Goal: Information Seeking & Learning: Learn about a topic

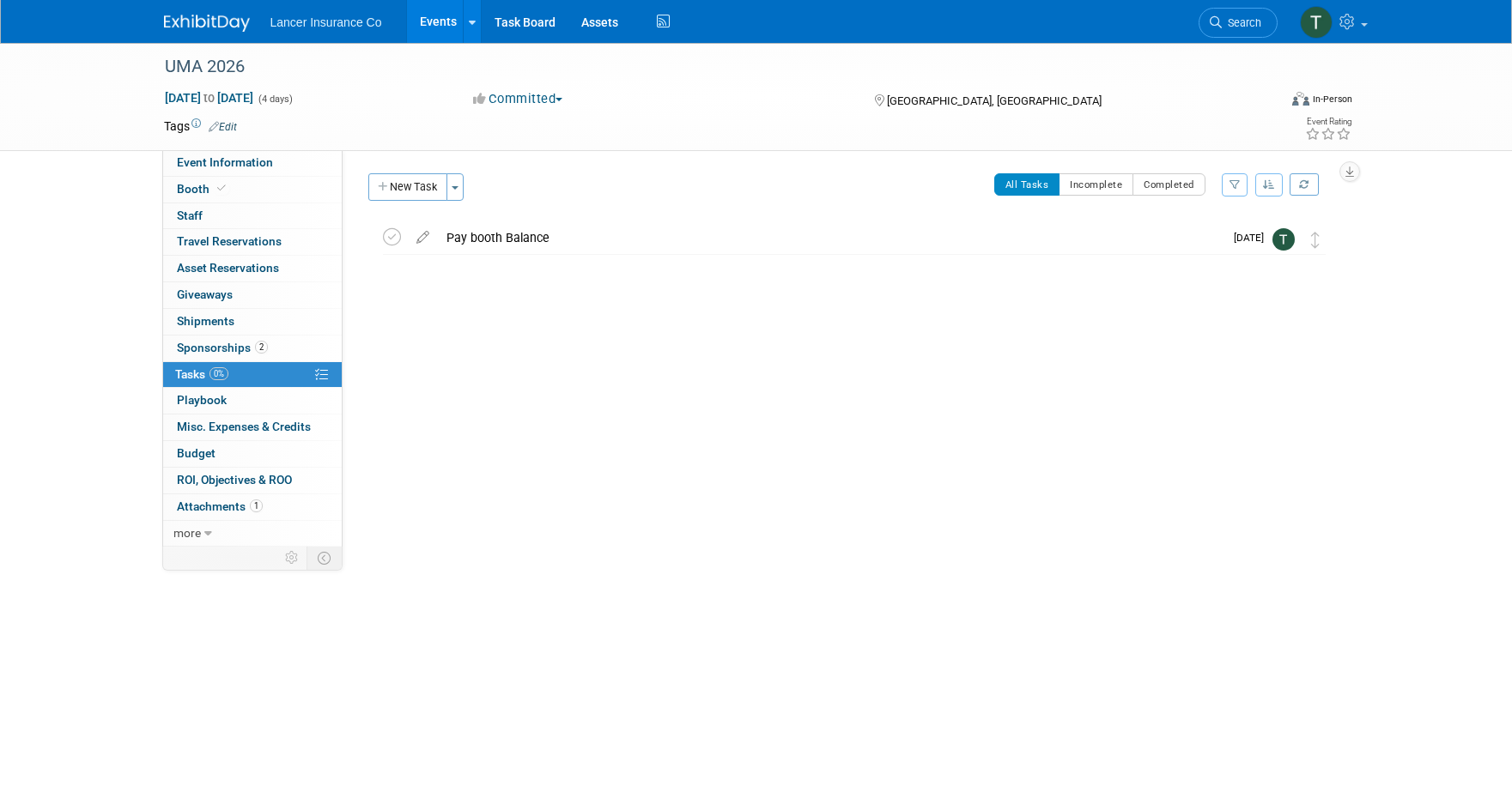
click at [431, 27] on link "Events" at bounding box center [438, 22] width 63 height 43
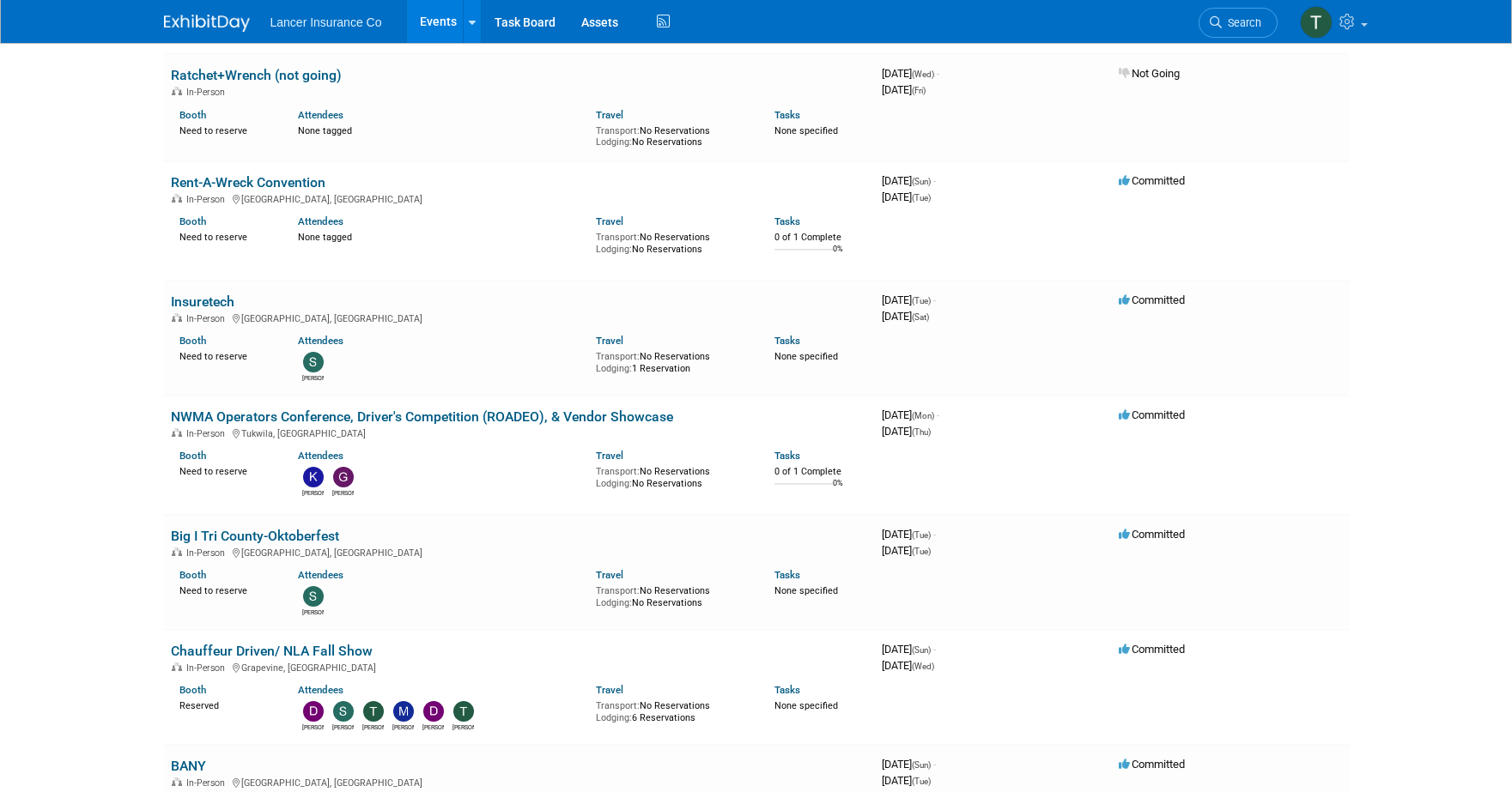
scroll to position [1267, 0]
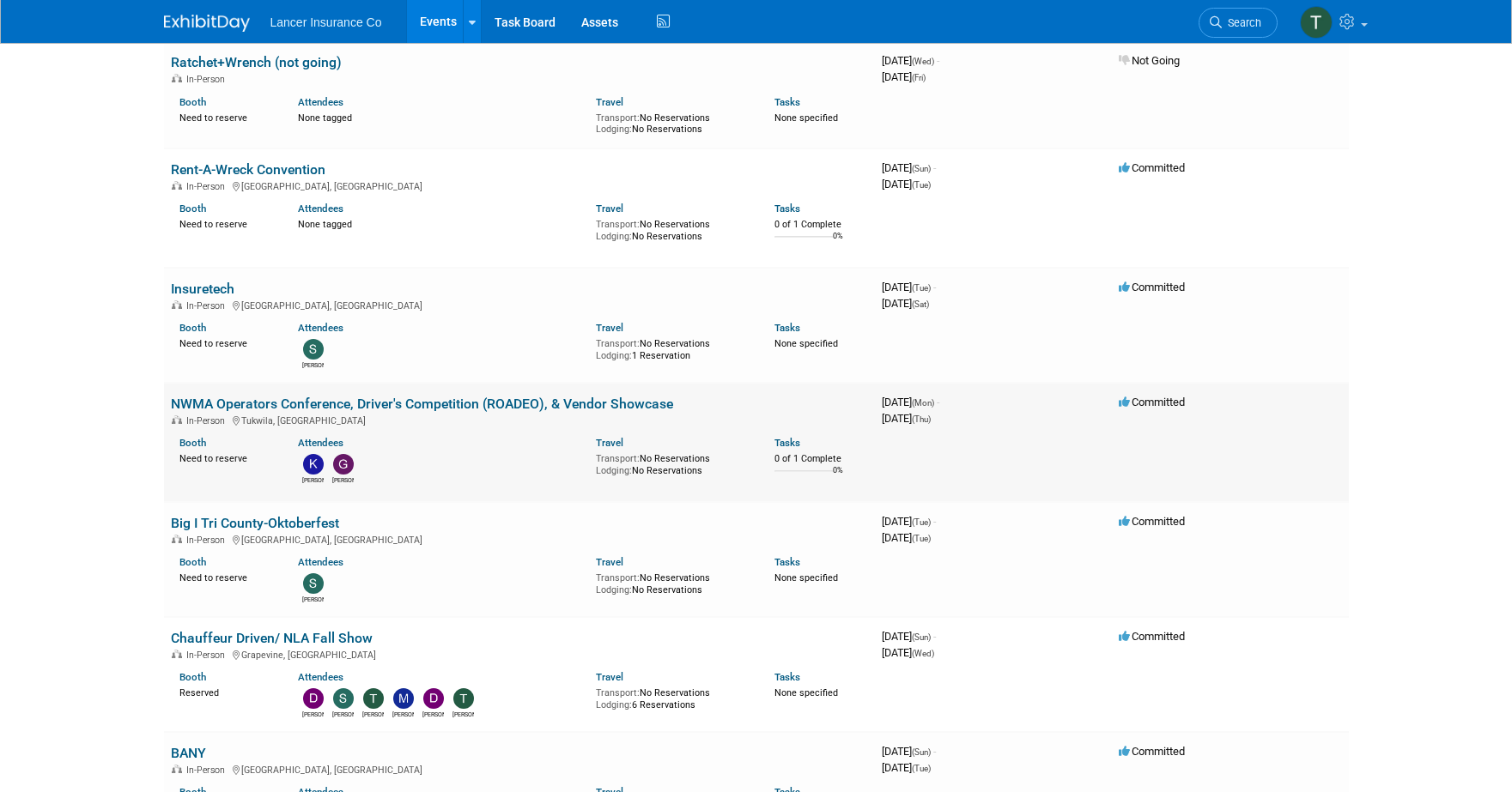
click at [229, 402] on link "NWMA Operators Conference, Driver's Competition (ROADEO), & Vendor Showcase" at bounding box center [422, 403] width 502 height 16
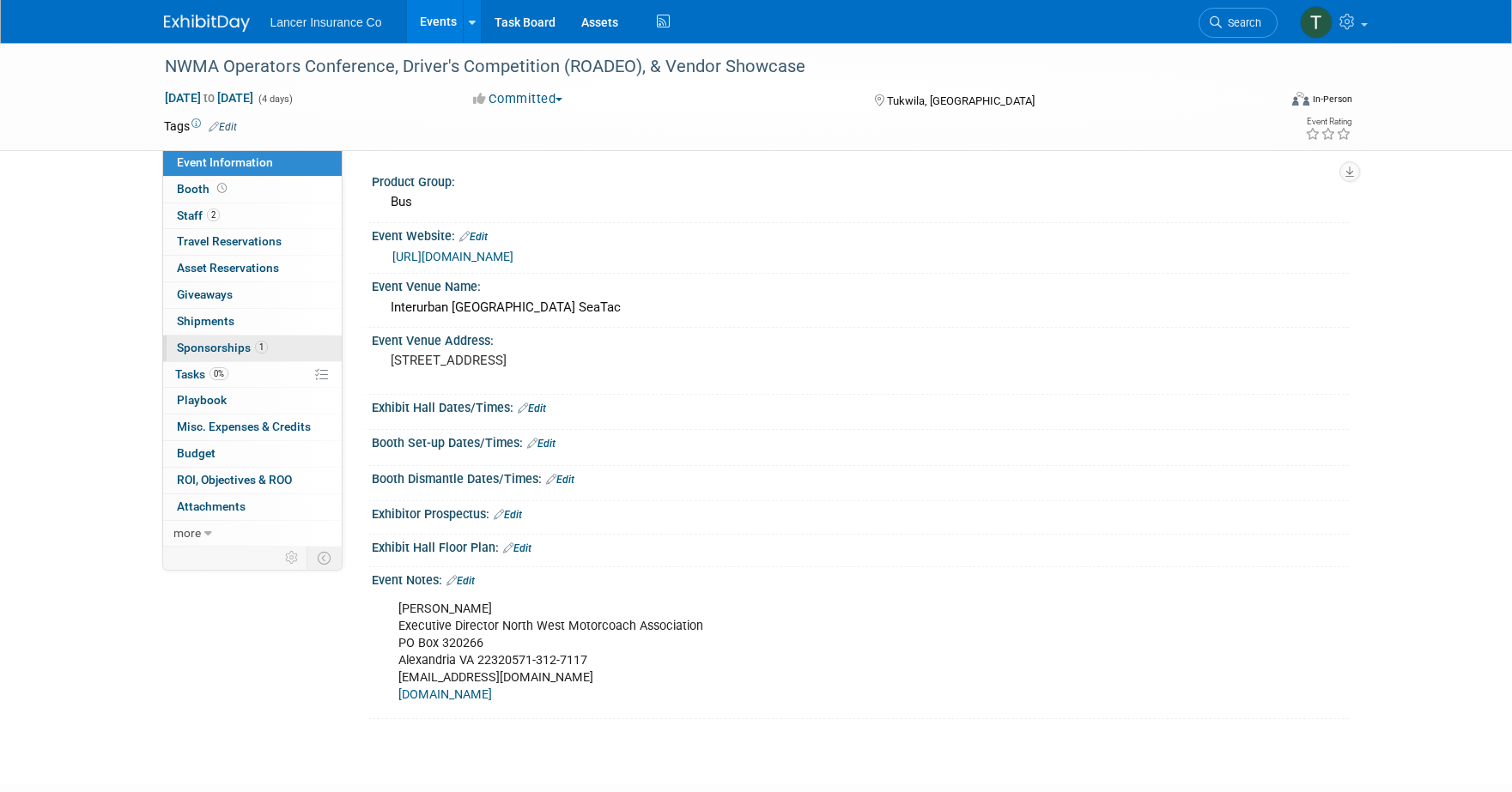
click at [208, 354] on link "1 Sponsorships 1" at bounding box center [252, 349] width 179 height 26
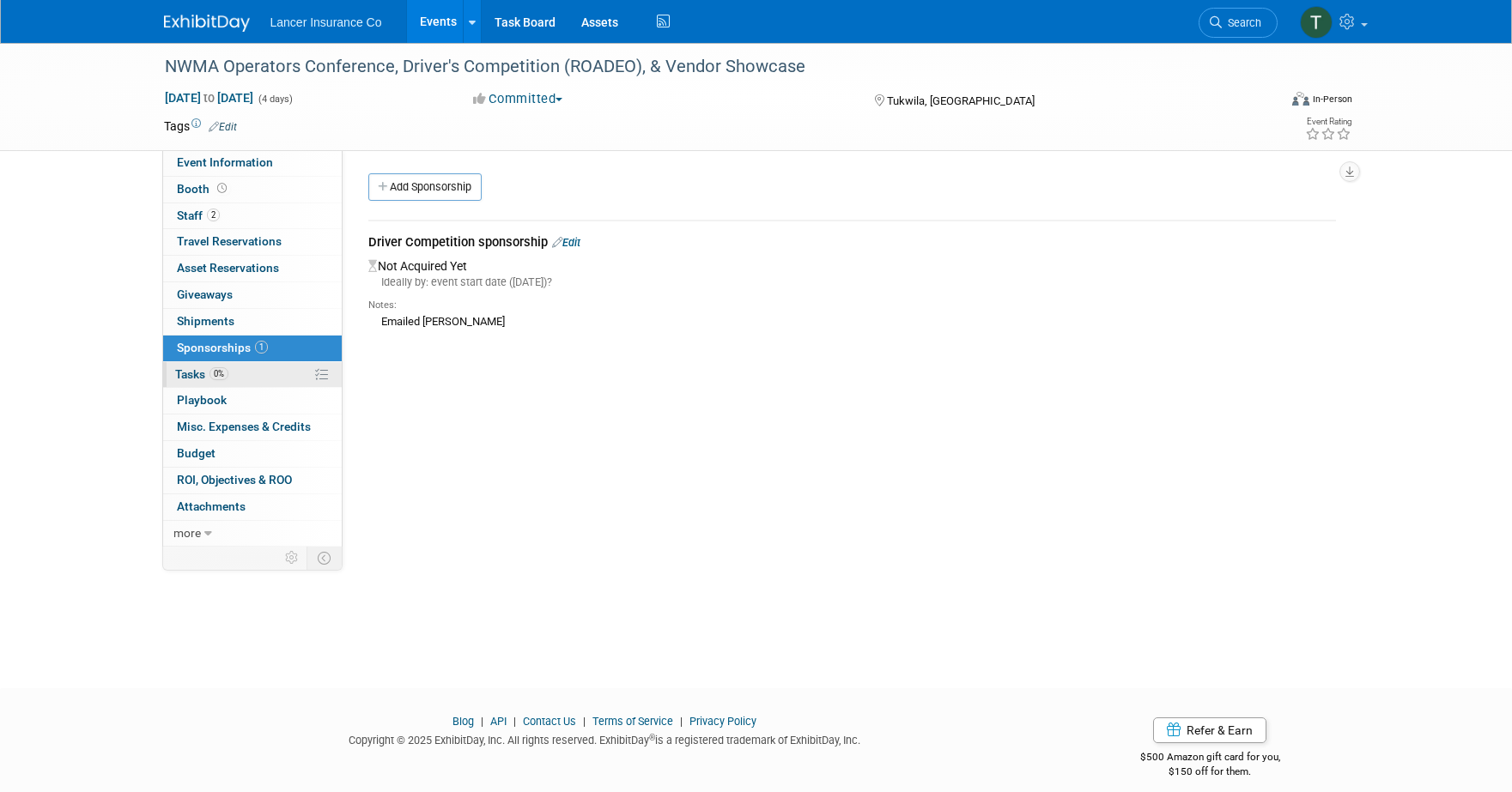
click at [201, 372] on span "Tasks 0%" at bounding box center [202, 374] width 54 height 14
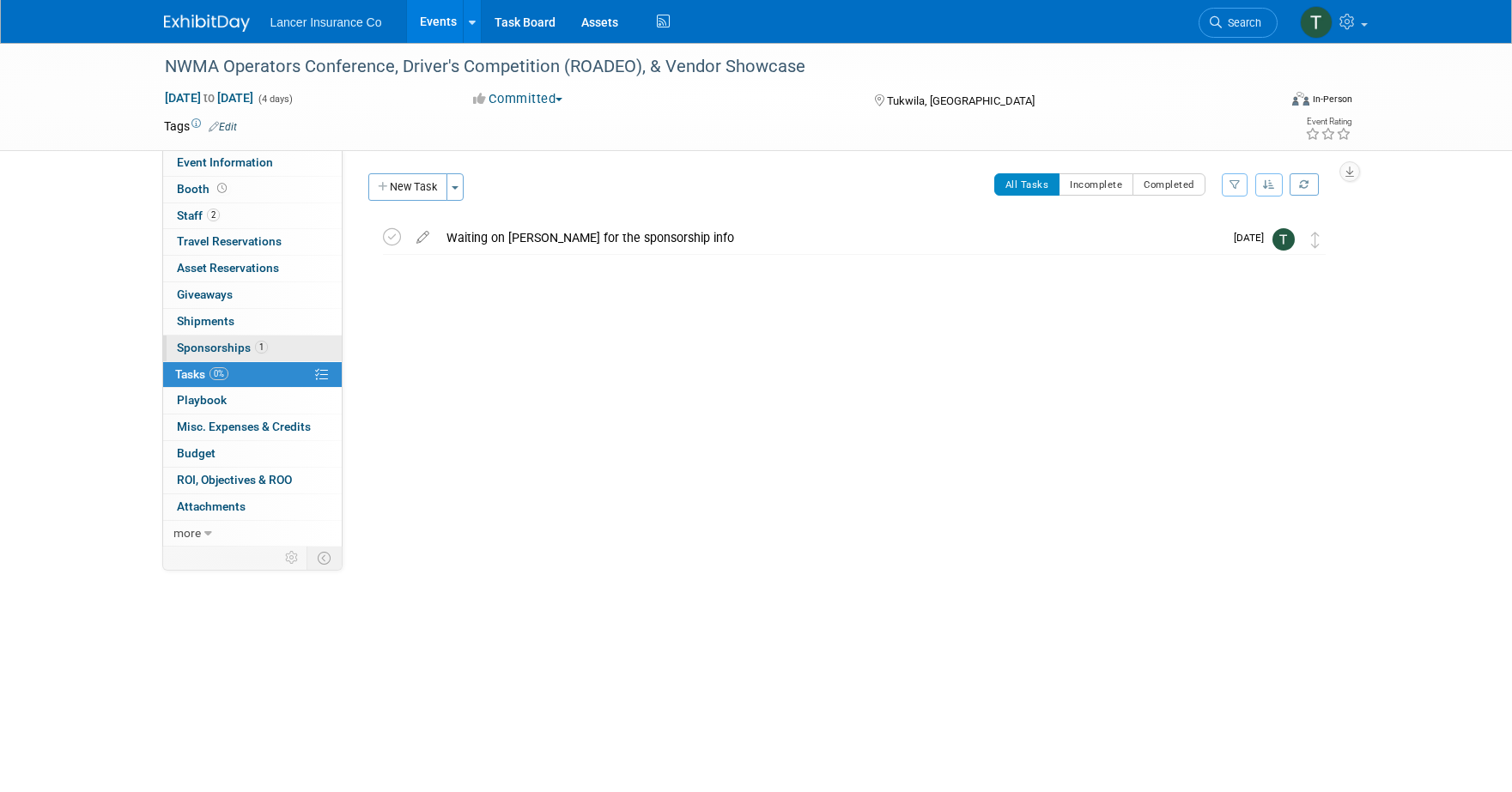
click at [210, 353] on span "Sponsorships 1" at bounding box center [222, 348] width 91 height 14
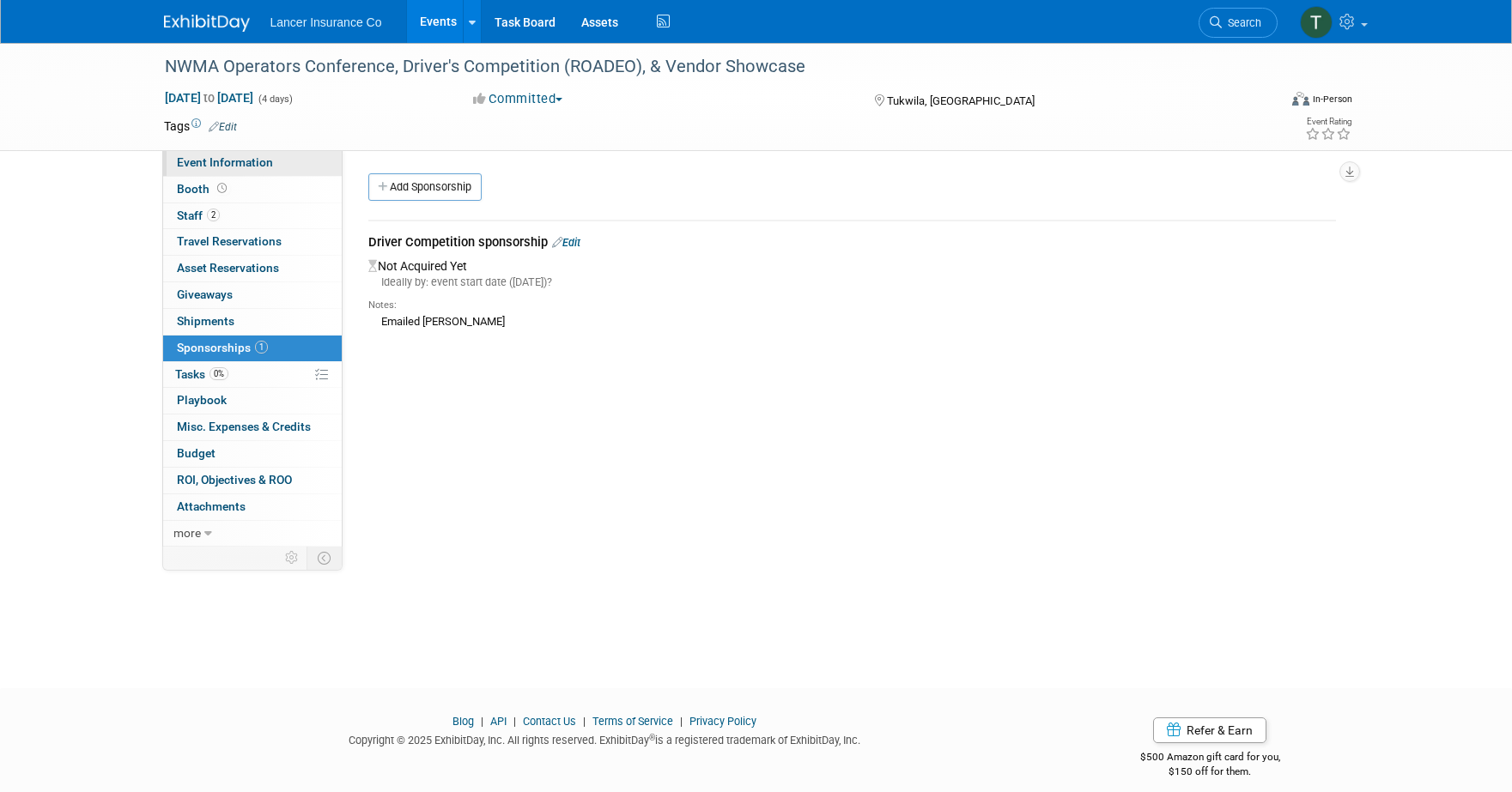
click at [194, 156] on span "Event Information" at bounding box center [225, 162] width 96 height 14
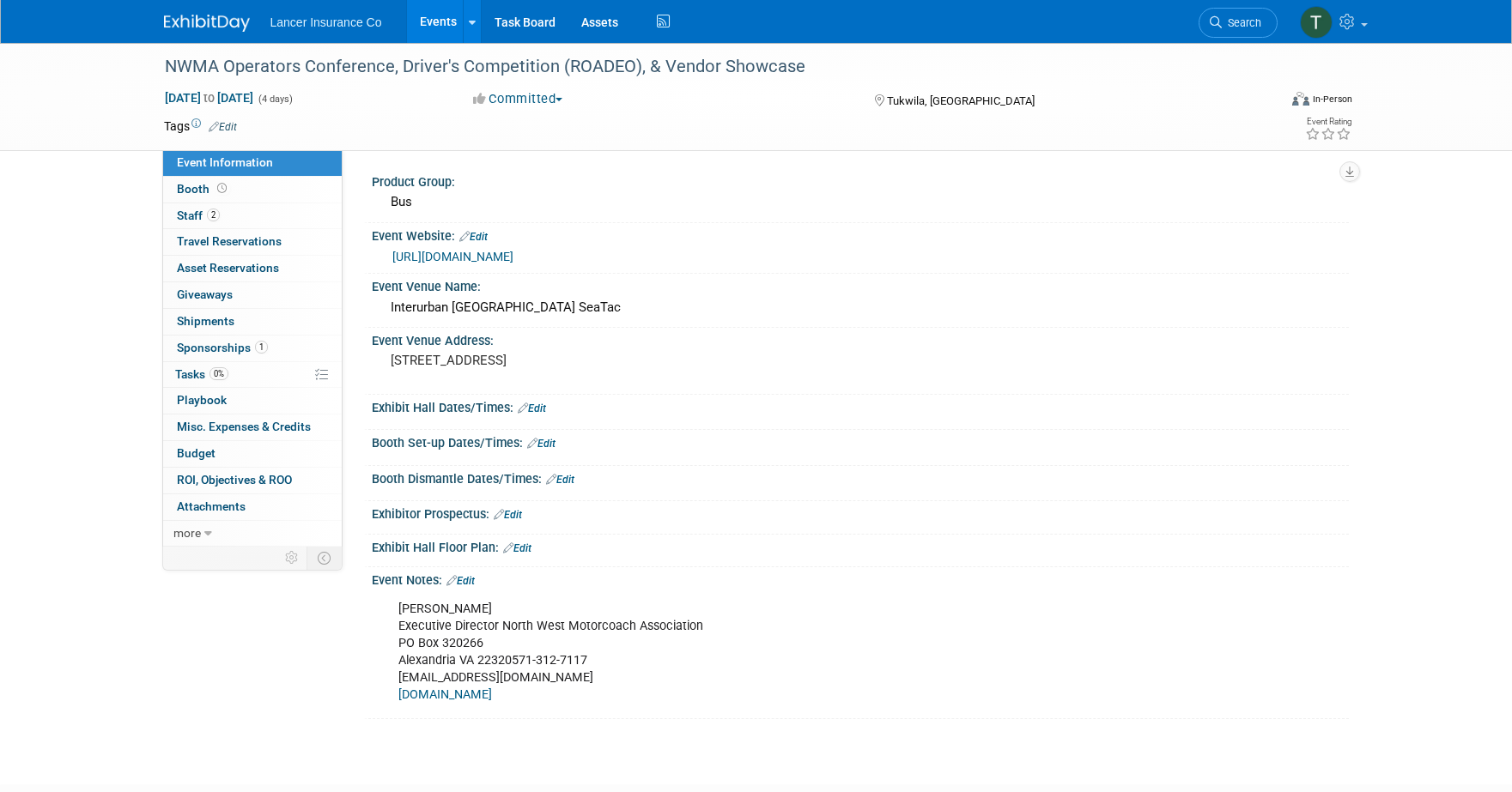
click at [495, 266] on div "https://nwmotorcoach.com/events/" at bounding box center [864, 257] width 943 height 20
click at [495, 254] on link "https://nwmotorcoach.com/events/" at bounding box center [453, 257] width 121 height 14
click at [197, 345] on span "Sponsorships 1" at bounding box center [222, 348] width 91 height 14
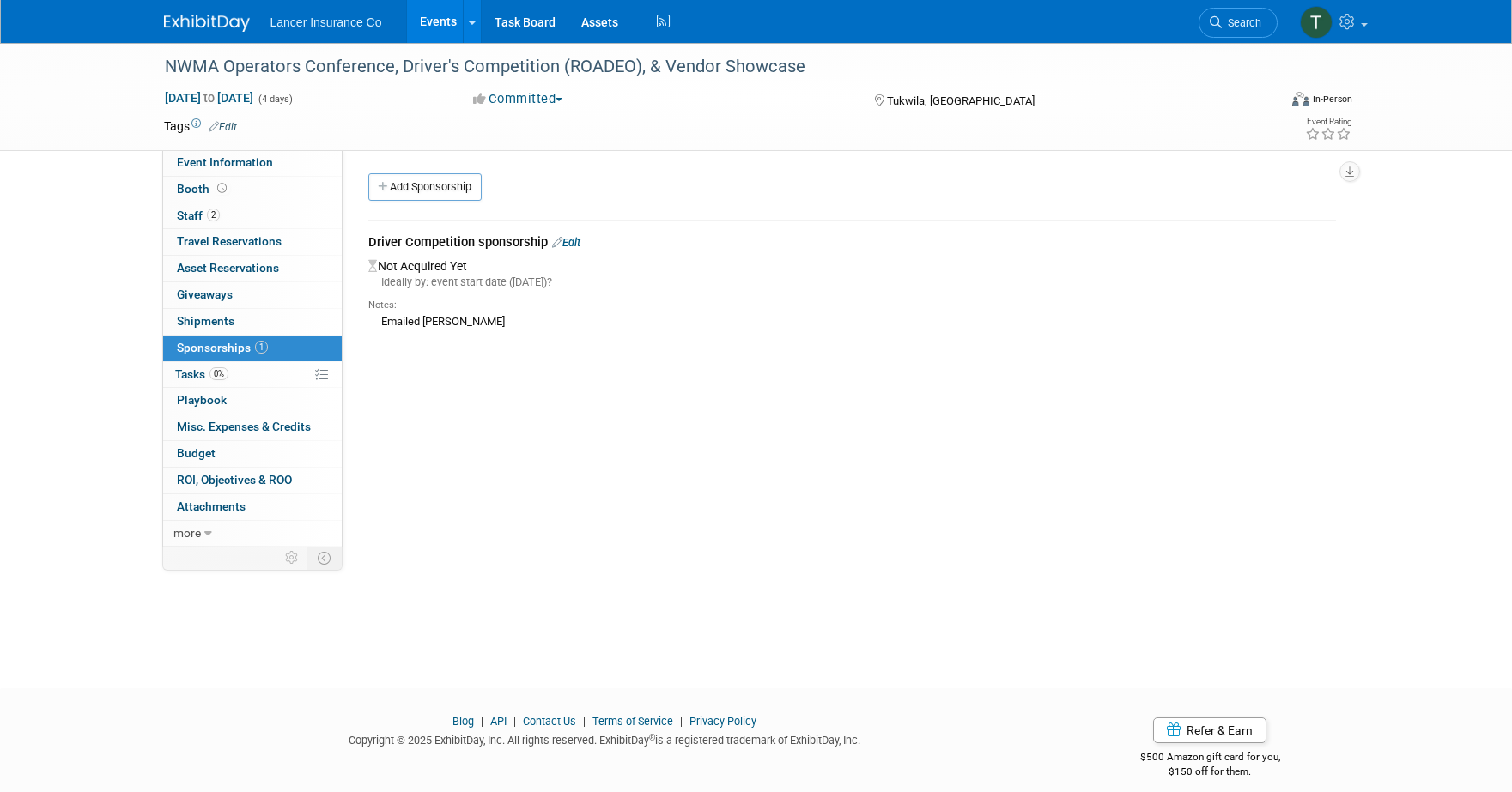
click at [581, 241] on link "Edit" at bounding box center [566, 242] width 29 height 13
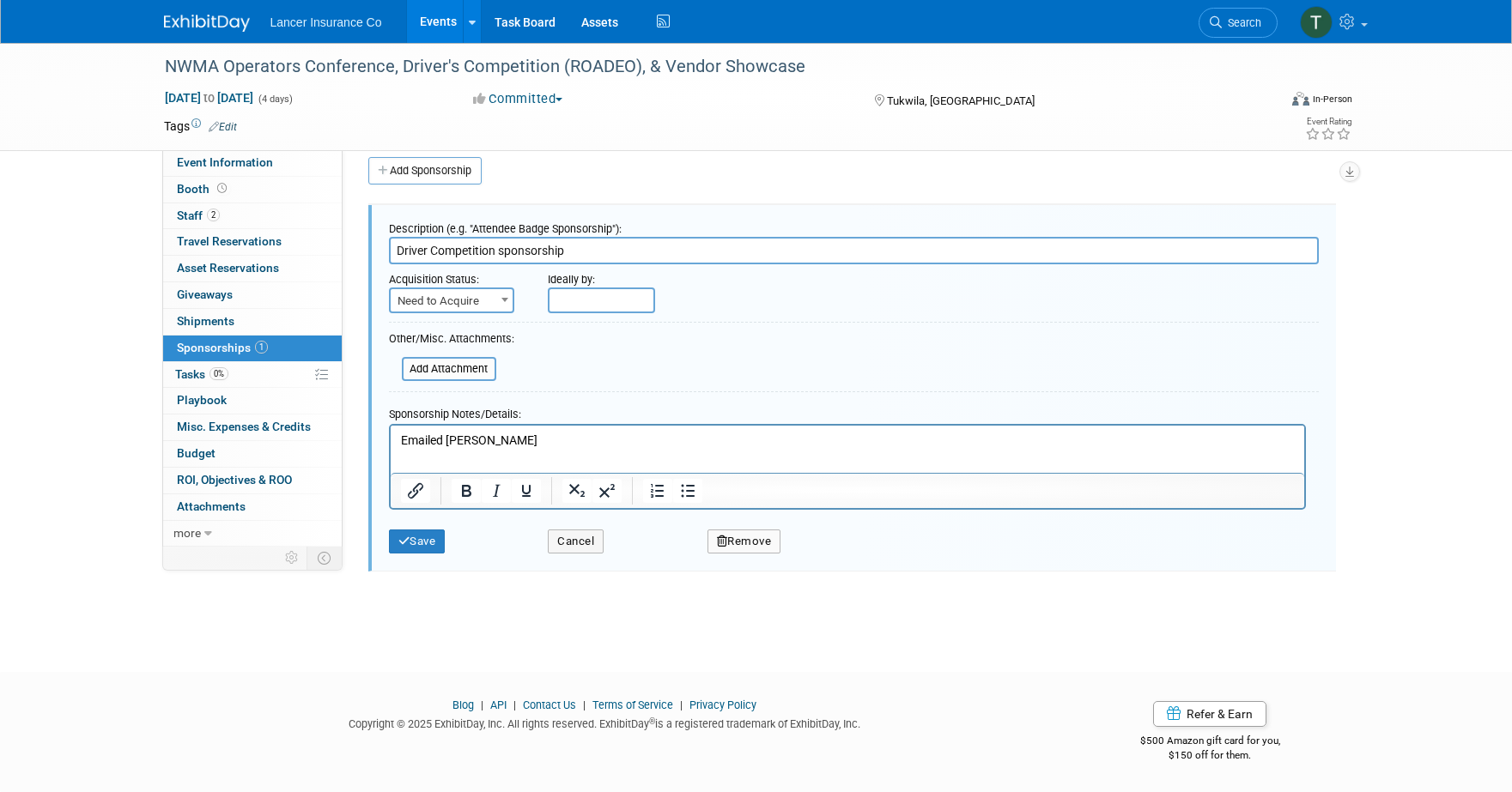
click at [491, 439] on p "Emailed Mary" at bounding box center [847, 440] width 894 height 17
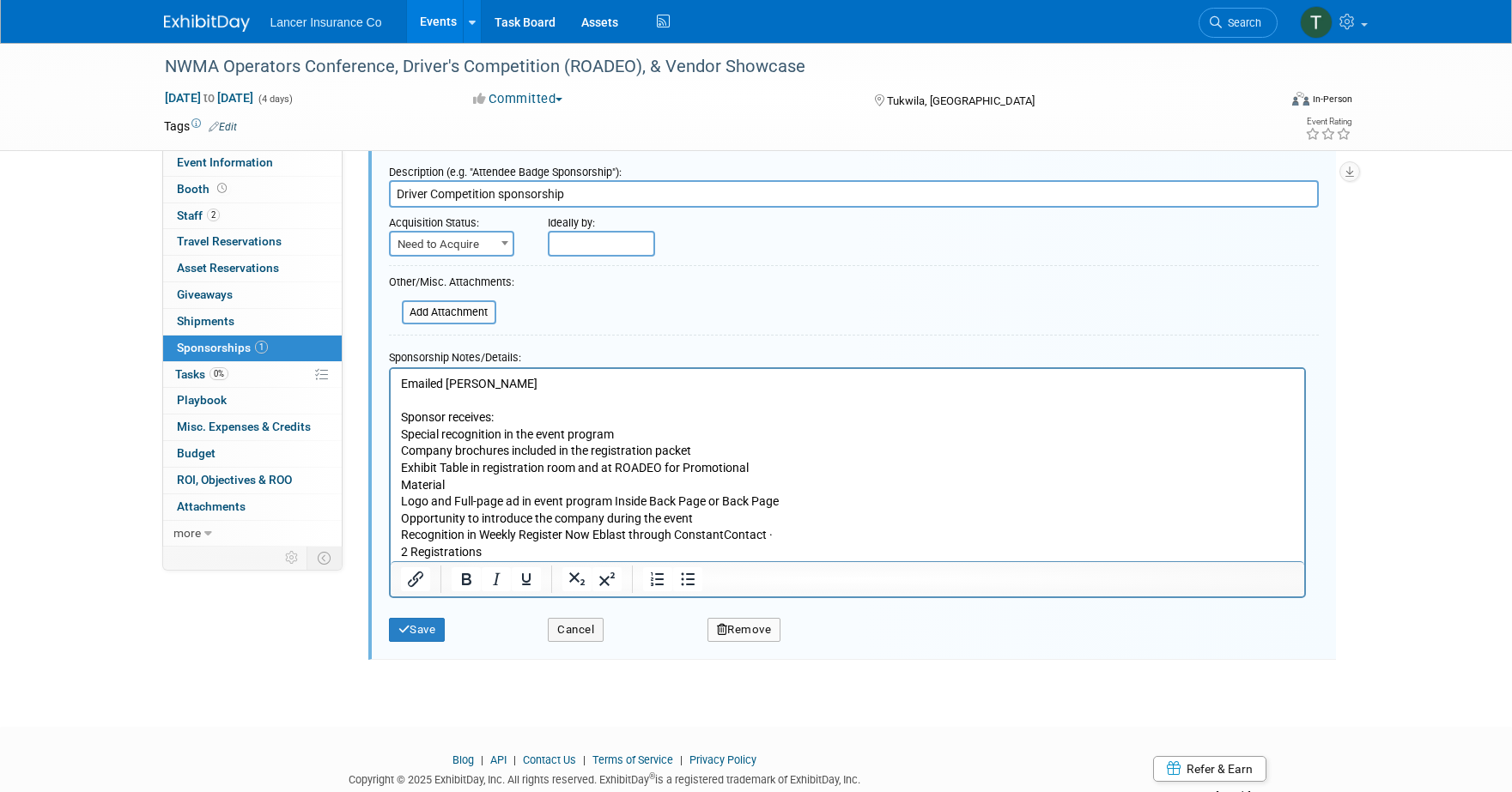
scroll to position [73, 0]
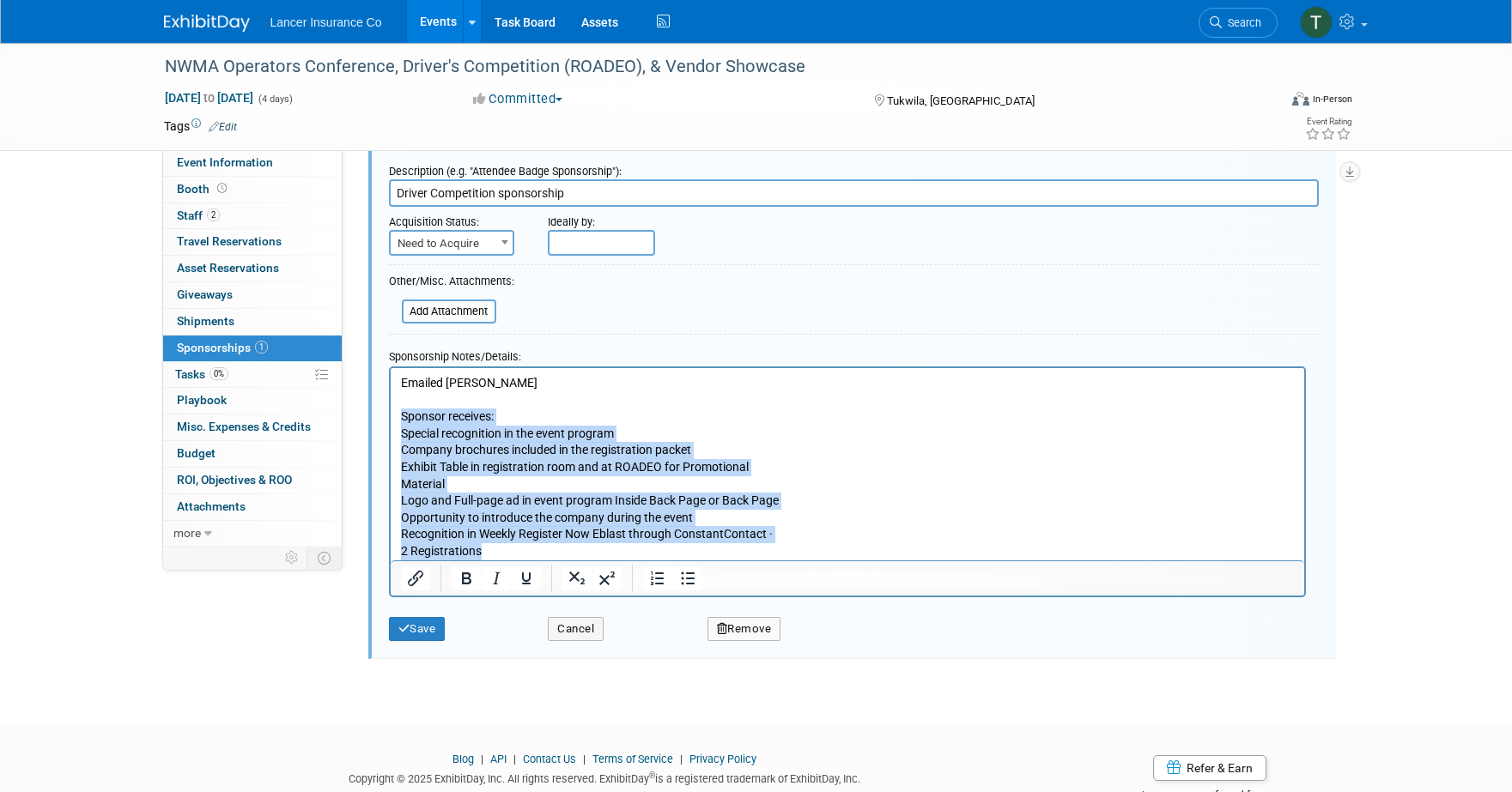
drag, startPoint x: 484, startPoint y: 550, endPoint x: 397, endPoint y: 421, distance: 155.6
click at [397, 421] on html "Emailed Mary Sponsor receives: Special recognition in the event program Company…" at bounding box center [847, 463] width 914 height 193
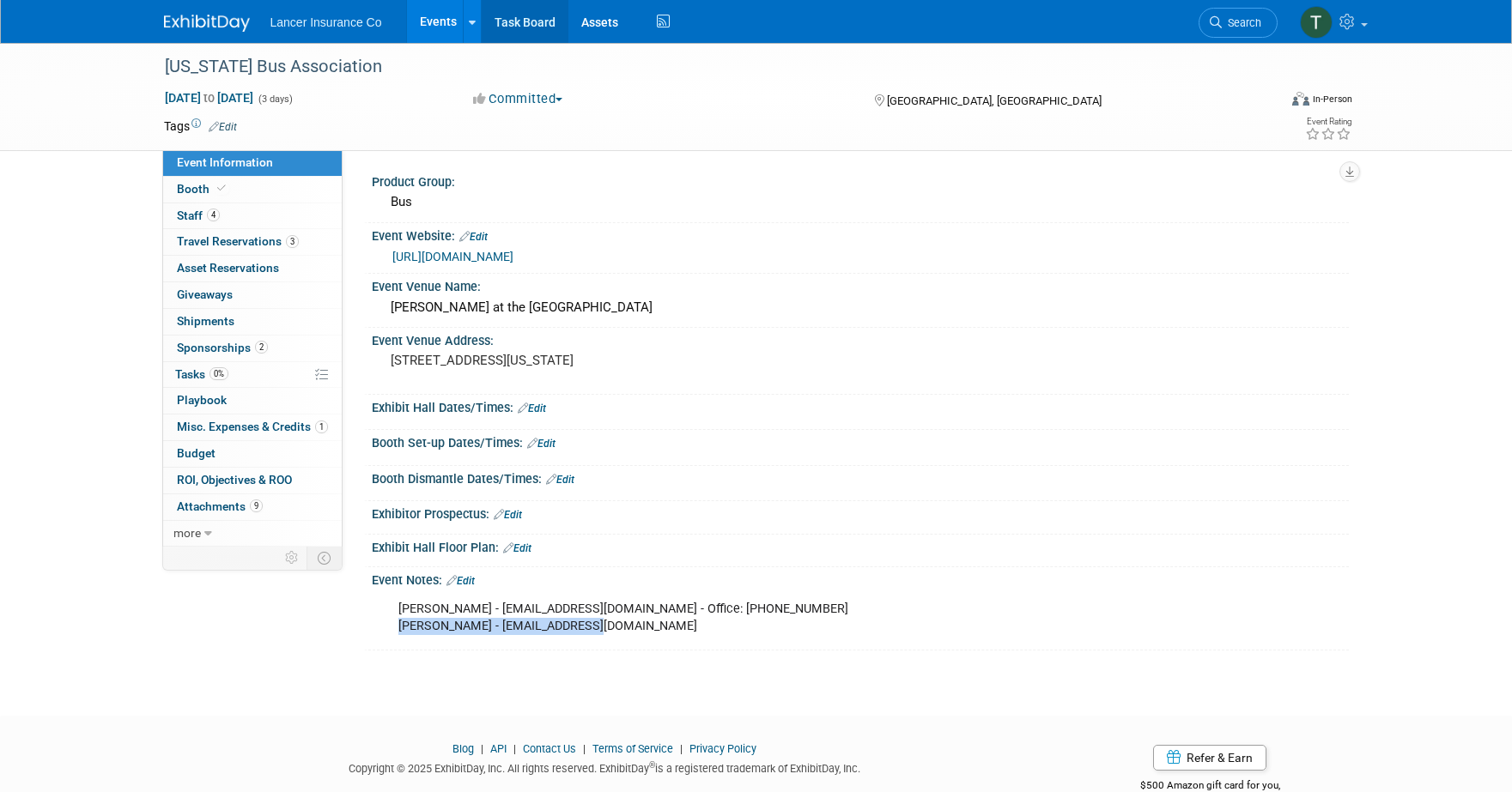
click at [518, 18] on link "Task Board" at bounding box center [525, 22] width 86 height 43
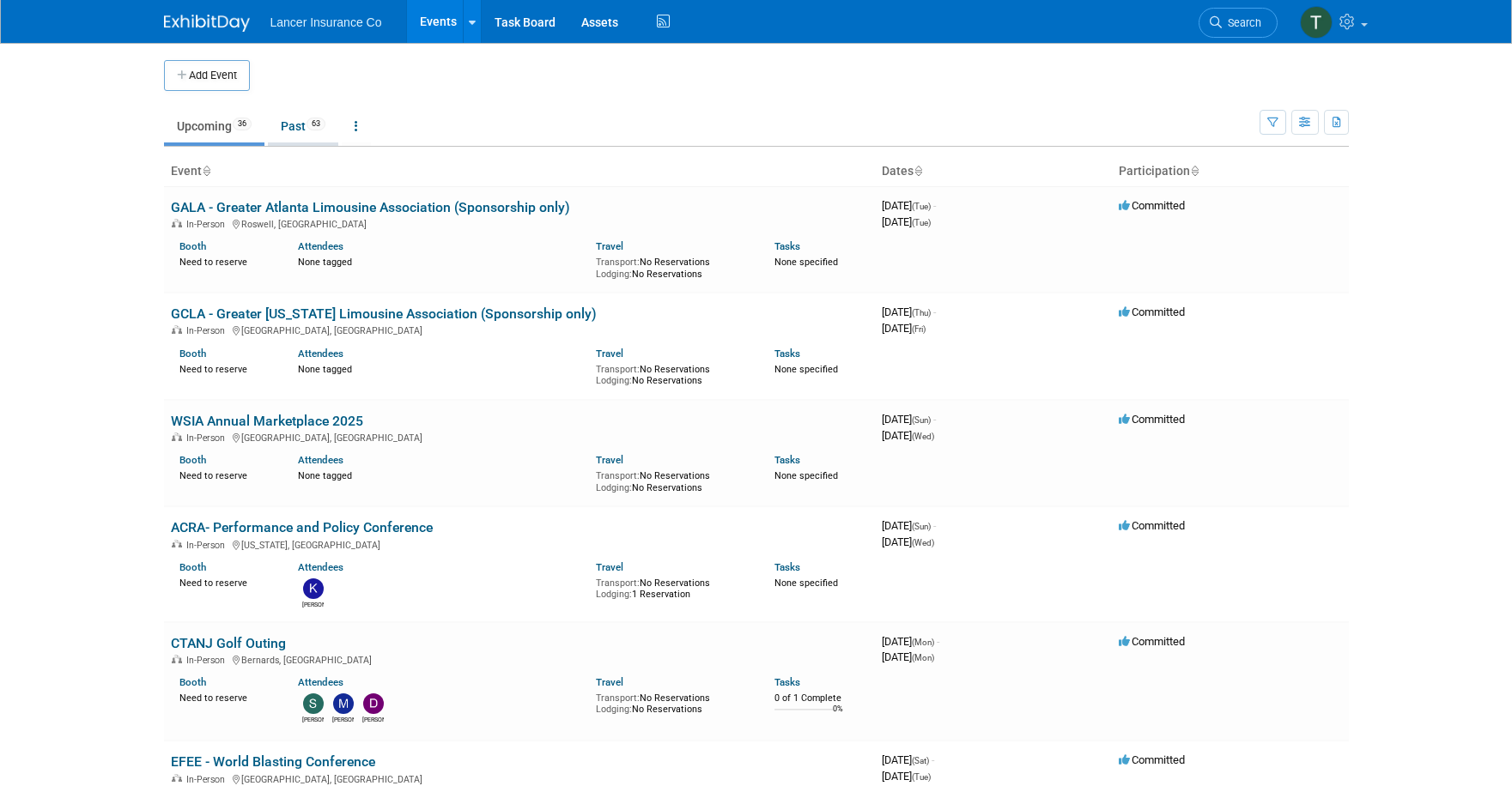
click at [295, 124] on link "Past 63" at bounding box center [303, 126] width 71 height 33
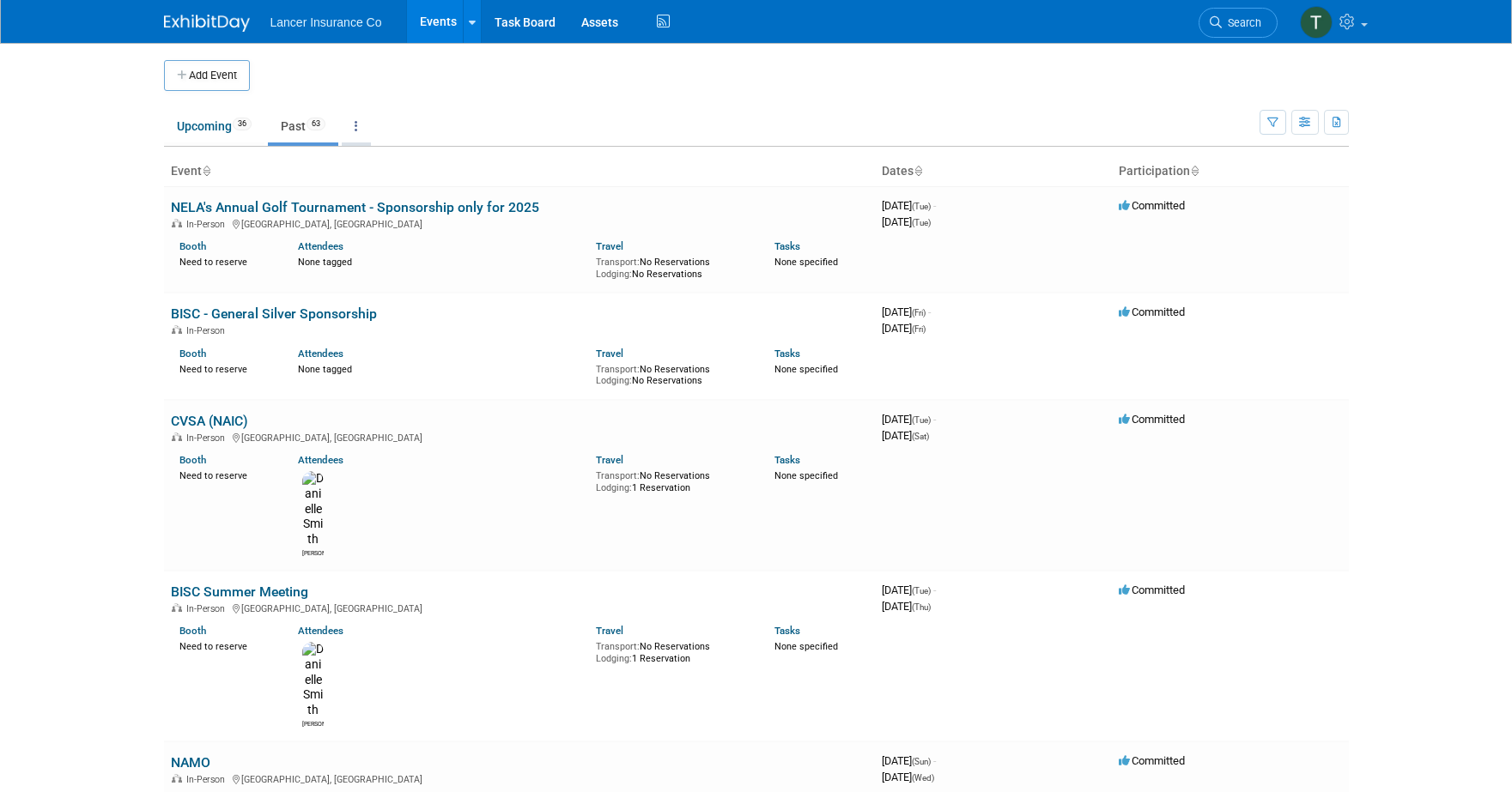
click at [365, 137] on link at bounding box center [357, 126] width 29 height 33
click at [395, 193] on link "Grouped Annually Events grouped by year" at bounding box center [410, 204] width 137 height 38
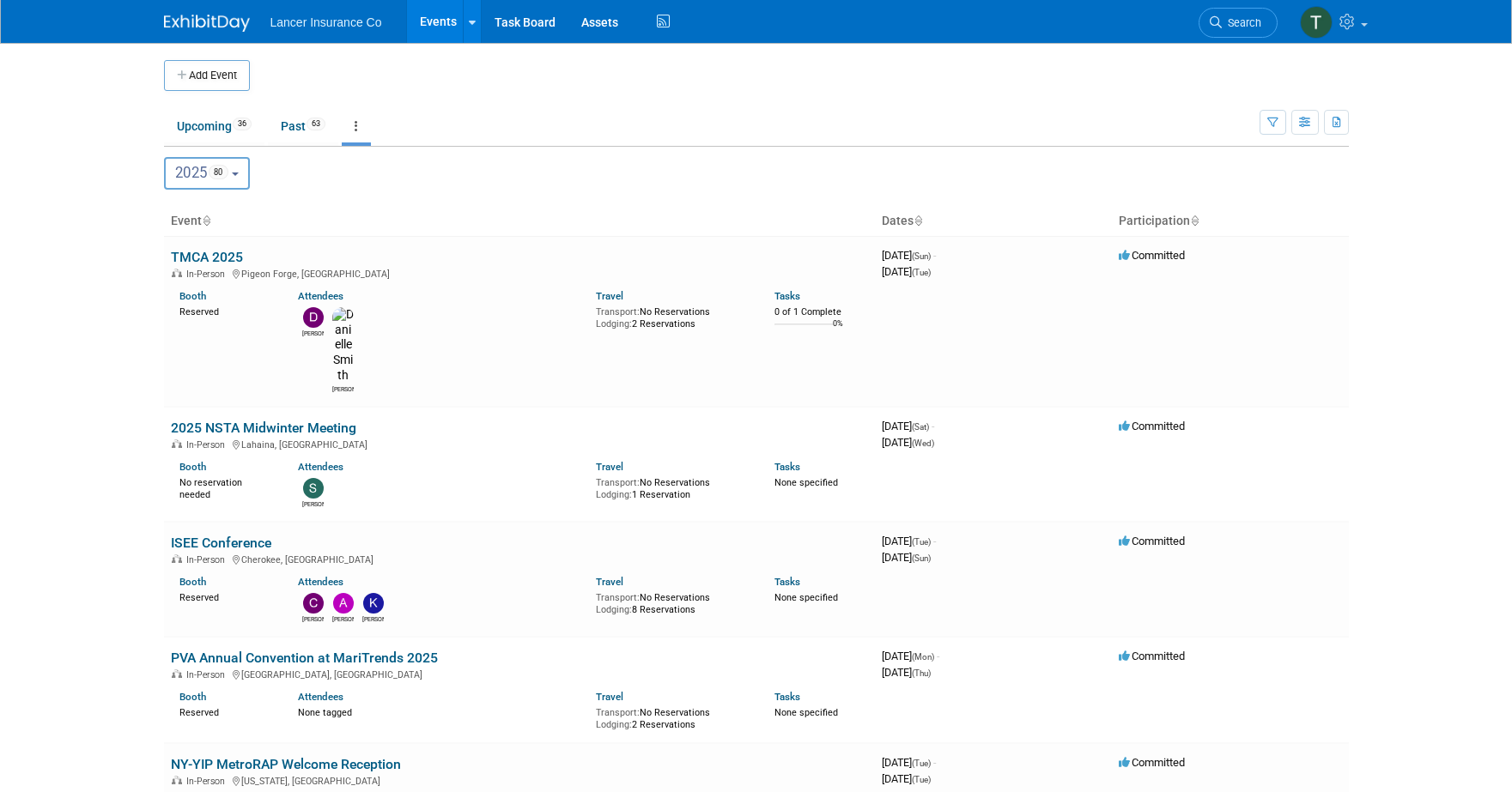
click at [238, 174] on b "button" at bounding box center [235, 174] width 7 height 3
click at [211, 280] on label "2026 12" at bounding box center [210, 284] width 73 height 29
click at [179, 280] on input "2026 12" at bounding box center [173, 283] width 11 height 11
select select "2026"
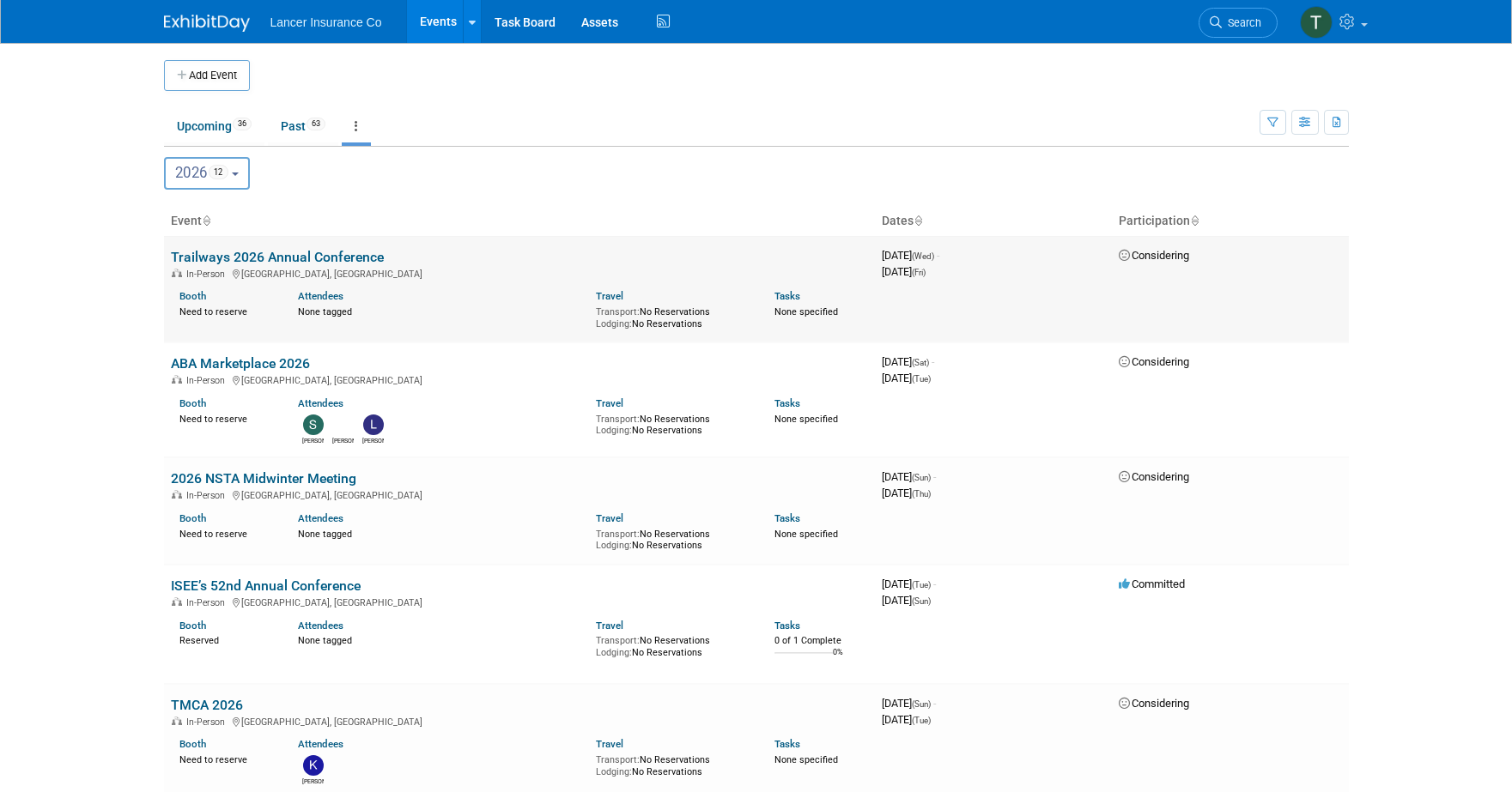
click at [214, 257] on link "Trailways 2026 Annual Conference" at bounding box center [277, 257] width 213 height 16
click at [254, 364] on link "ABA Marketplace 2026" at bounding box center [240, 363] width 139 height 16
click at [195, 479] on link "2026 NSTA Midwinter Meeting" at bounding box center [264, 478] width 186 height 16
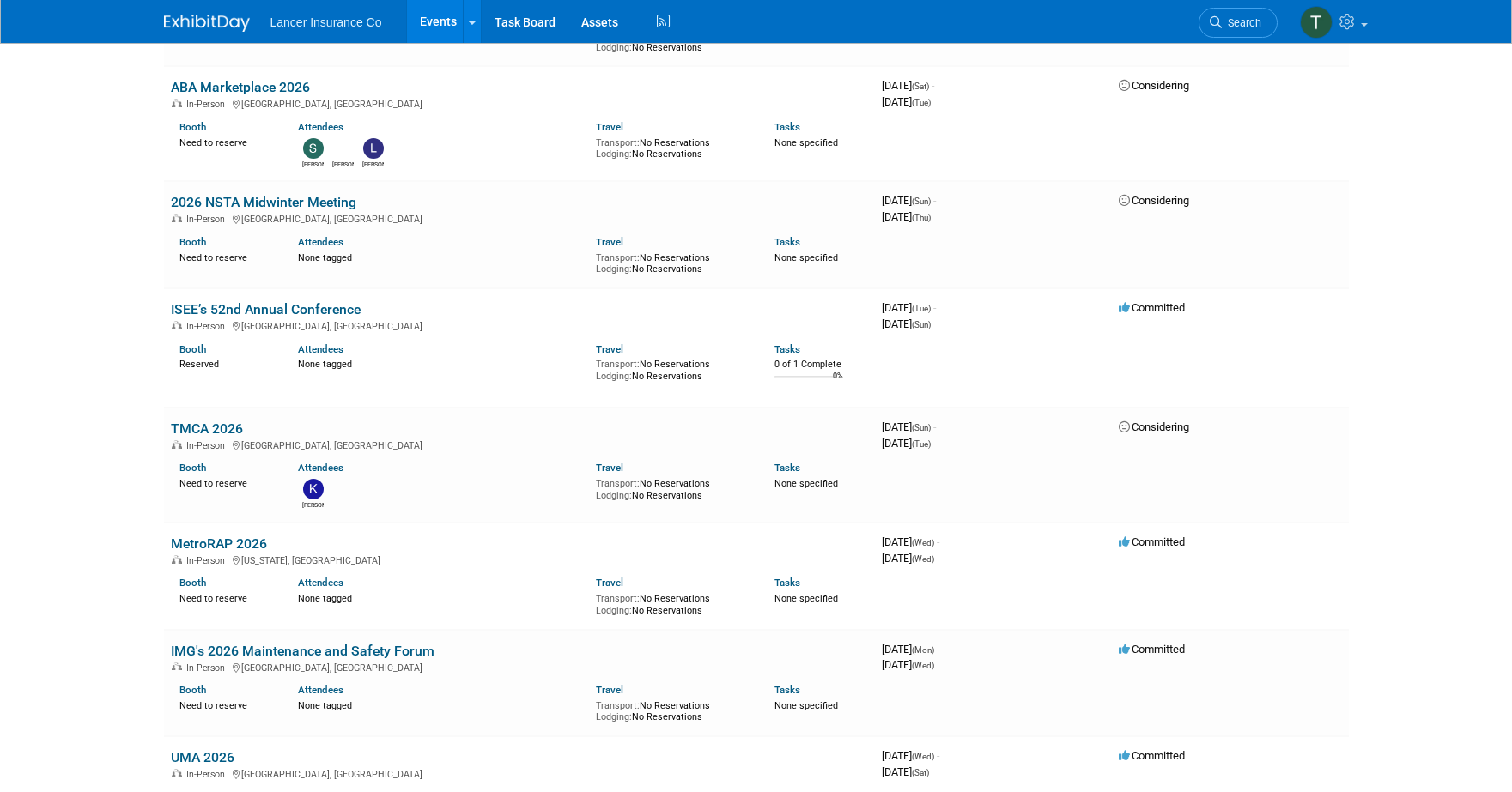
scroll to position [289, 0]
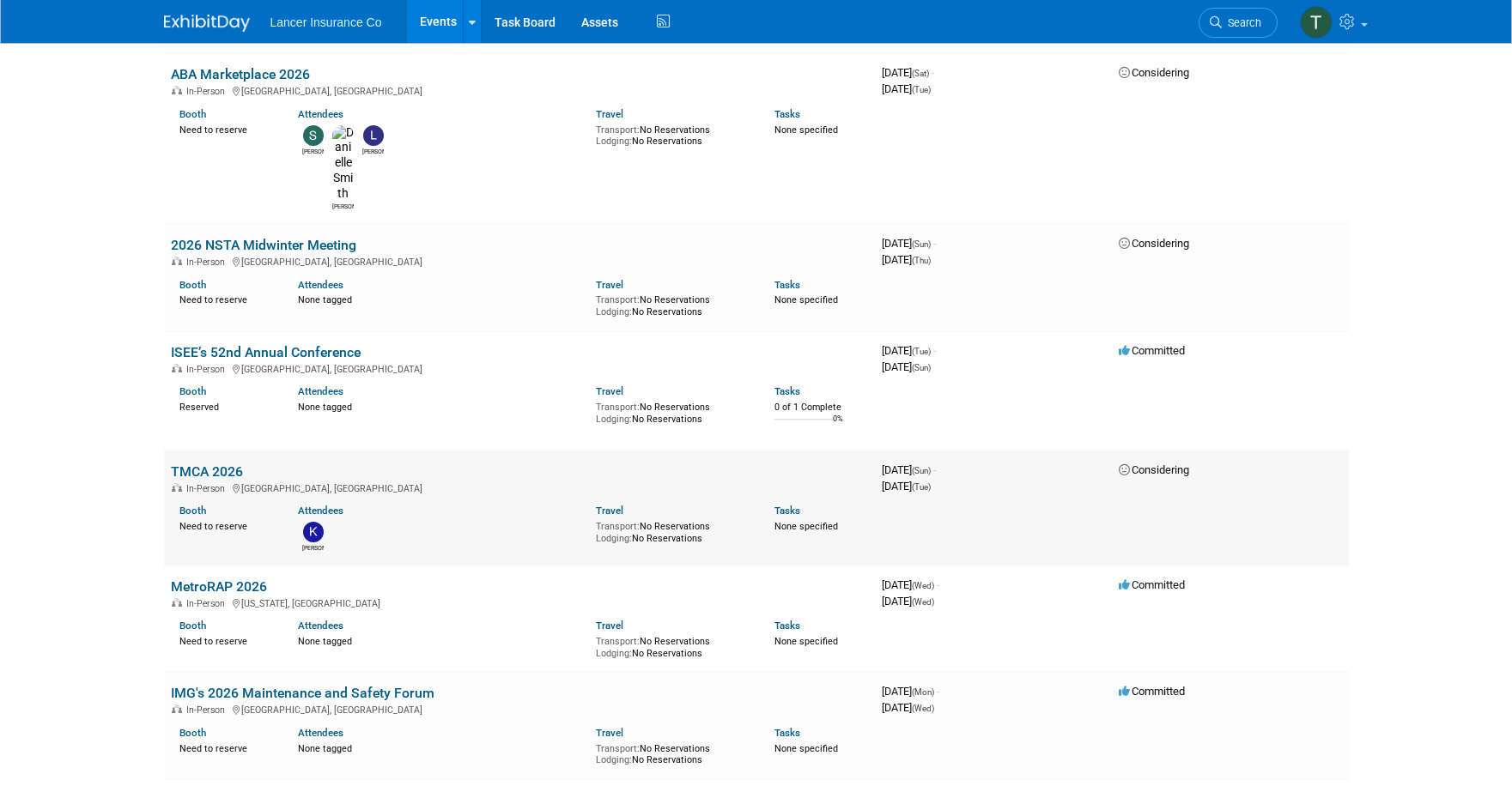
click at [185, 464] on link "TMCA 2026" at bounding box center [206, 472] width 72 height 16
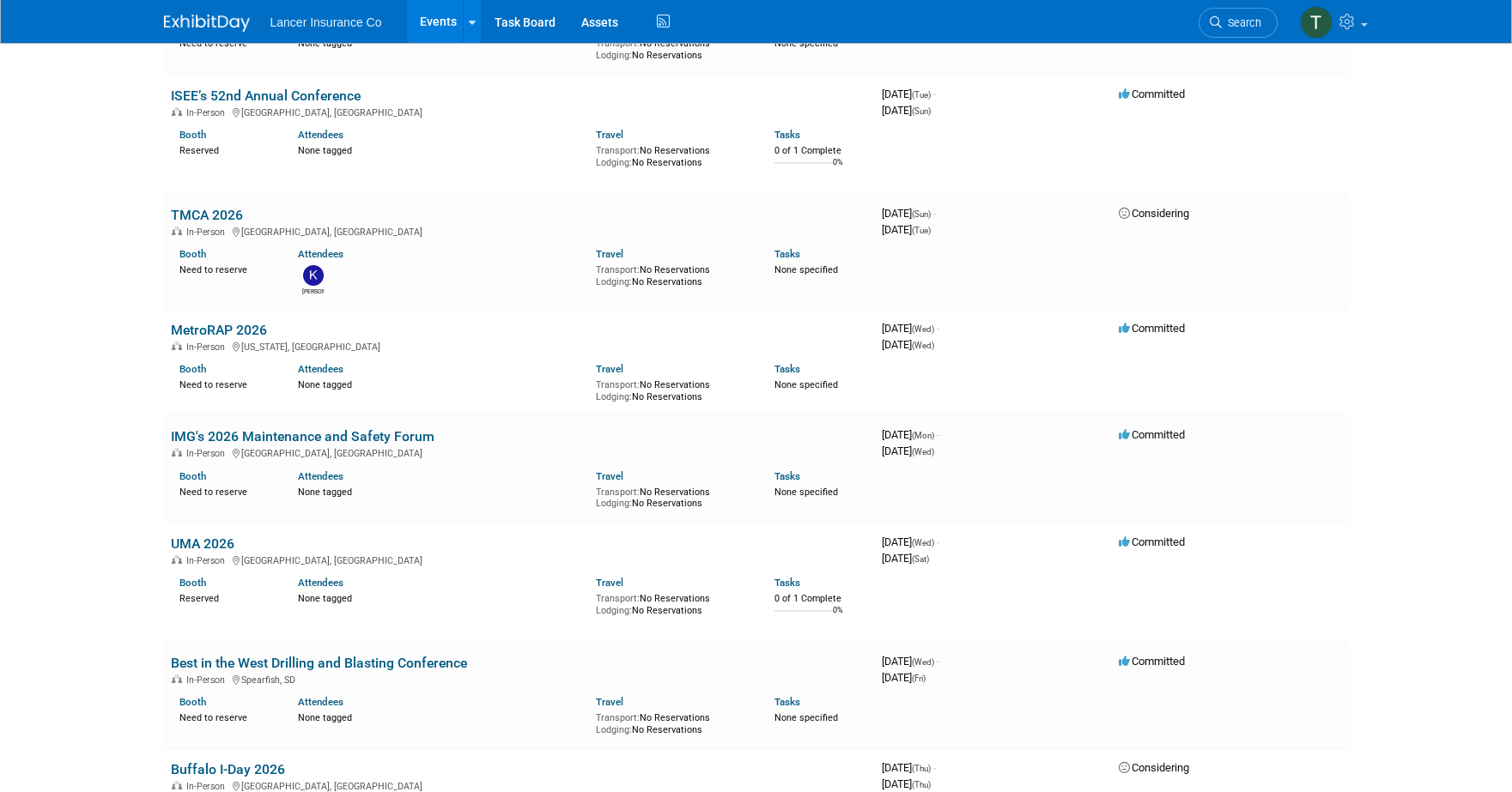
scroll to position [561, 0]
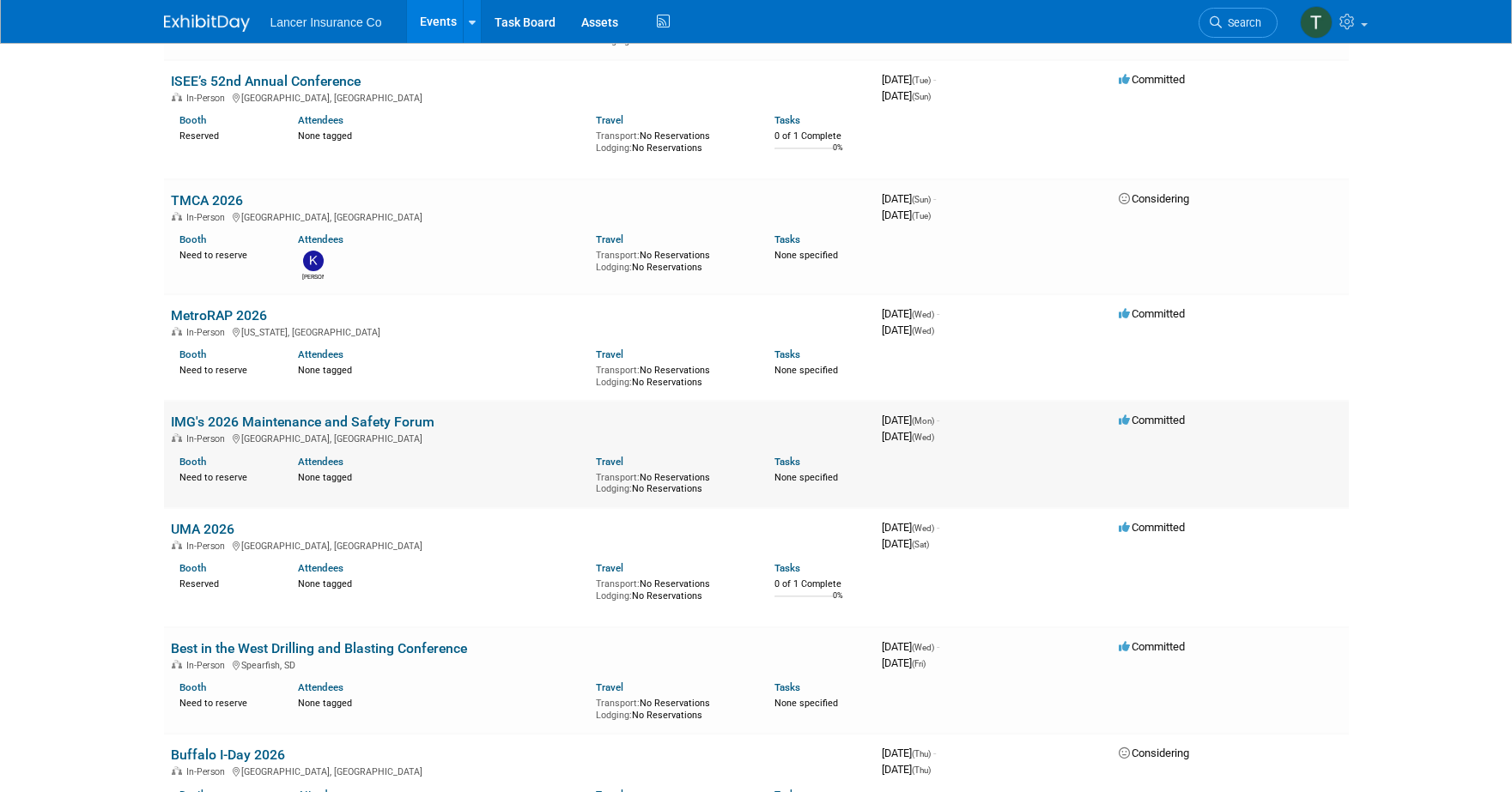
click at [226, 414] on link "IMG's 2026 Maintenance and Safety Forum" at bounding box center [302, 421] width 264 height 16
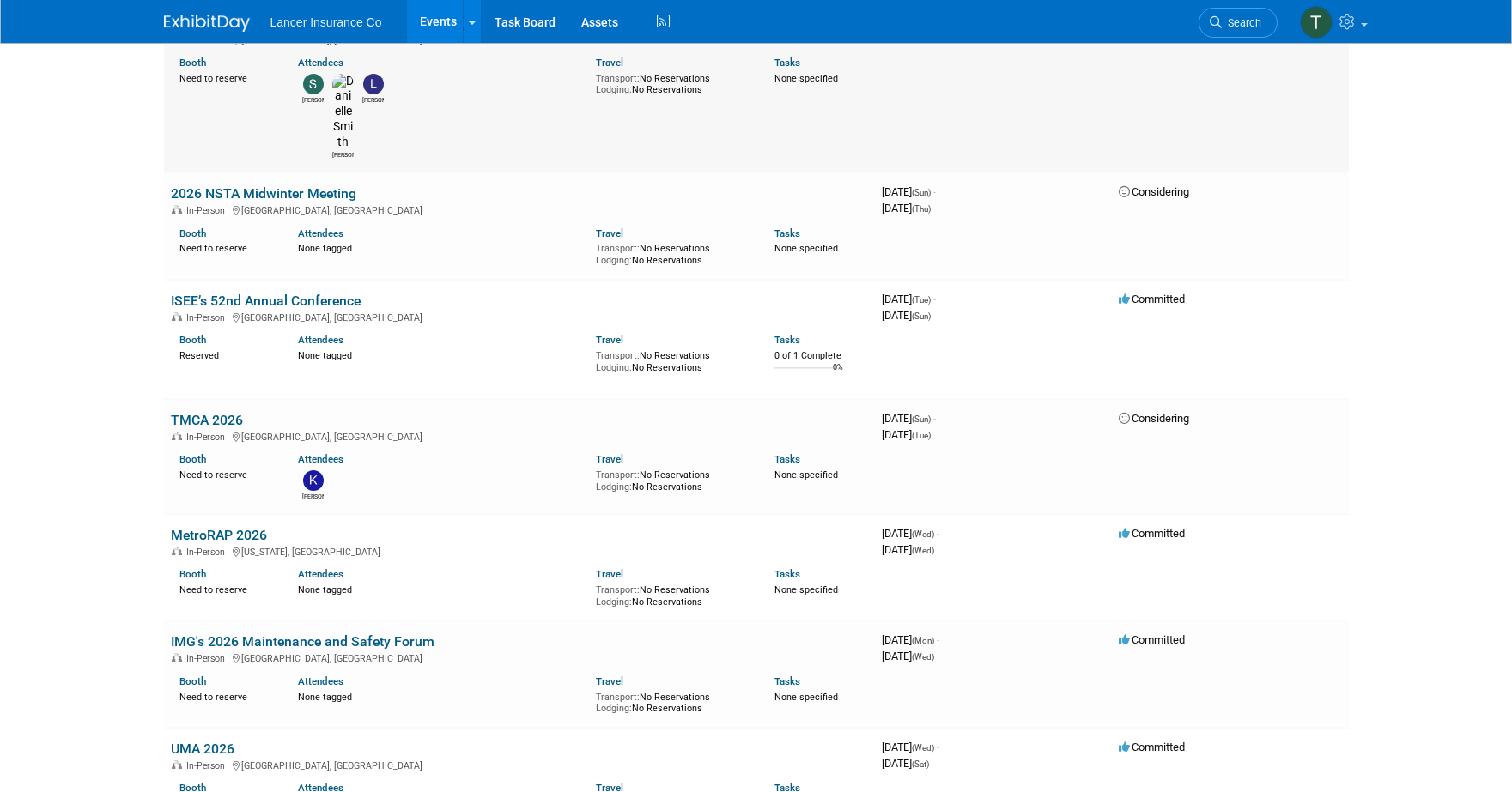
scroll to position [342, 0]
click at [215, 526] on link "MetroRAP 2026" at bounding box center [219, 534] width 96 height 16
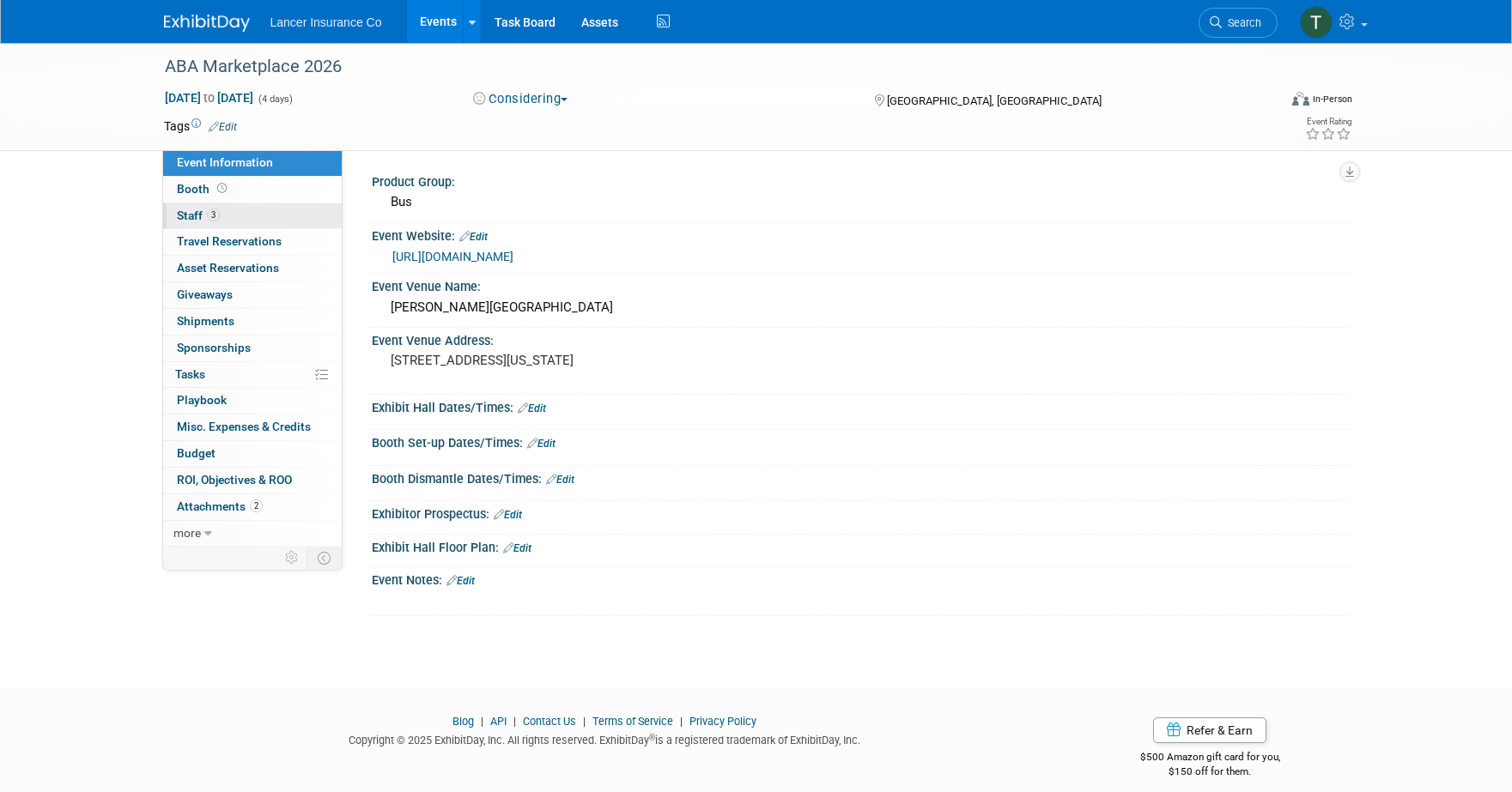
click at [198, 214] on span "Staff 3" at bounding box center [199, 216] width 43 height 14
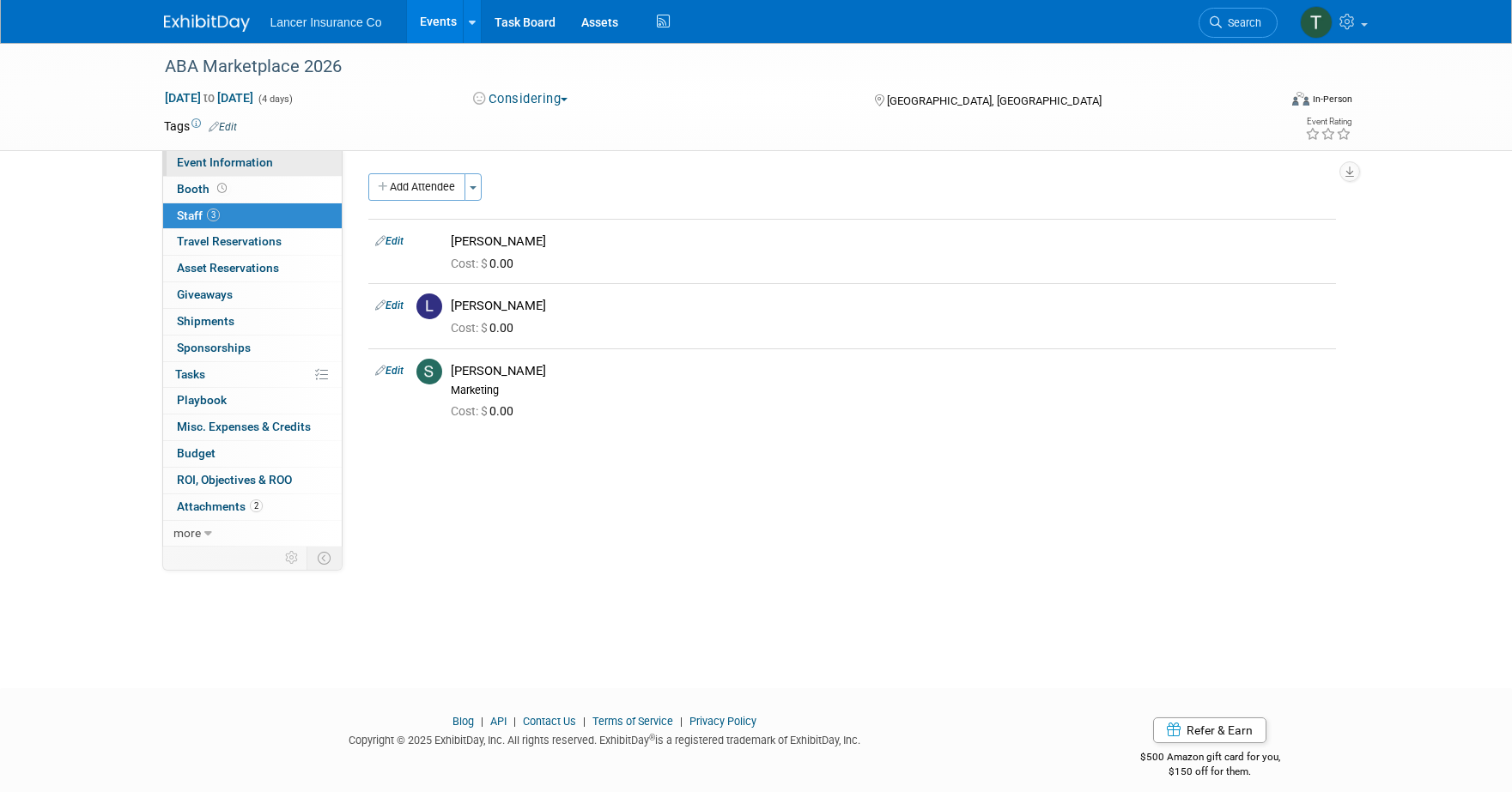
click at [207, 164] on span "Event Information" at bounding box center [225, 162] width 96 height 14
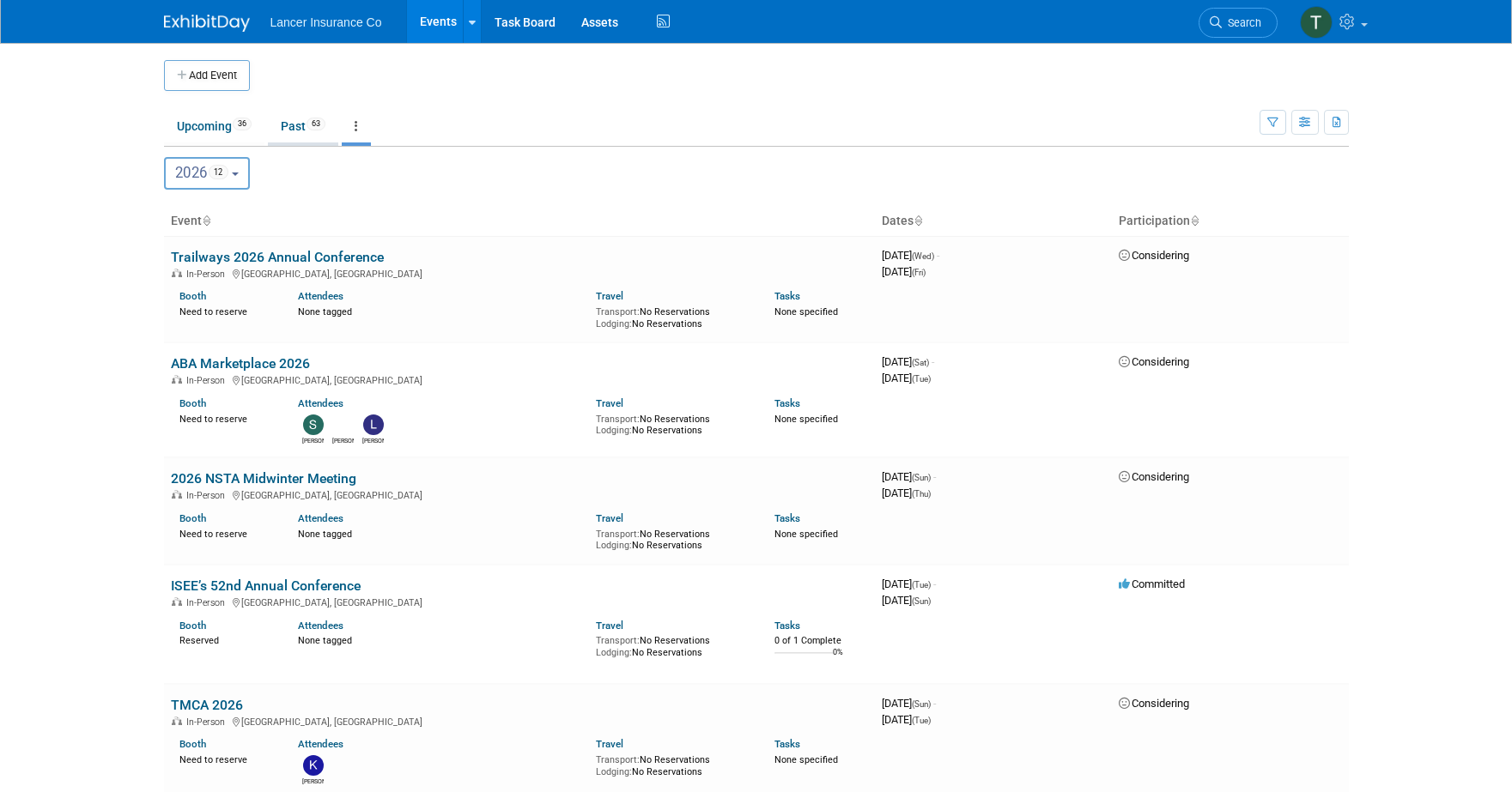
click at [299, 133] on link "Past 63" at bounding box center [303, 126] width 71 height 33
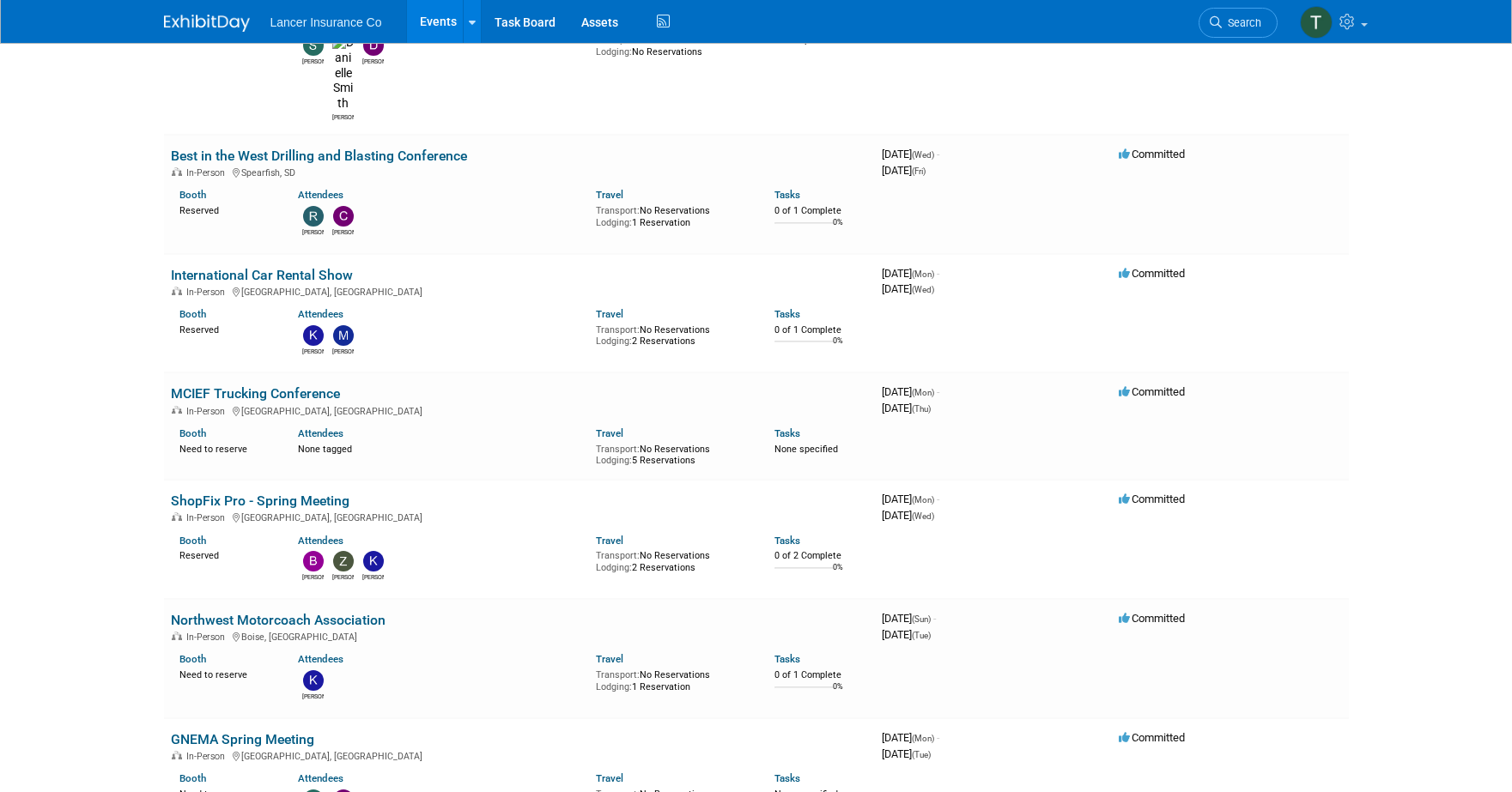
scroll to position [3734, 0]
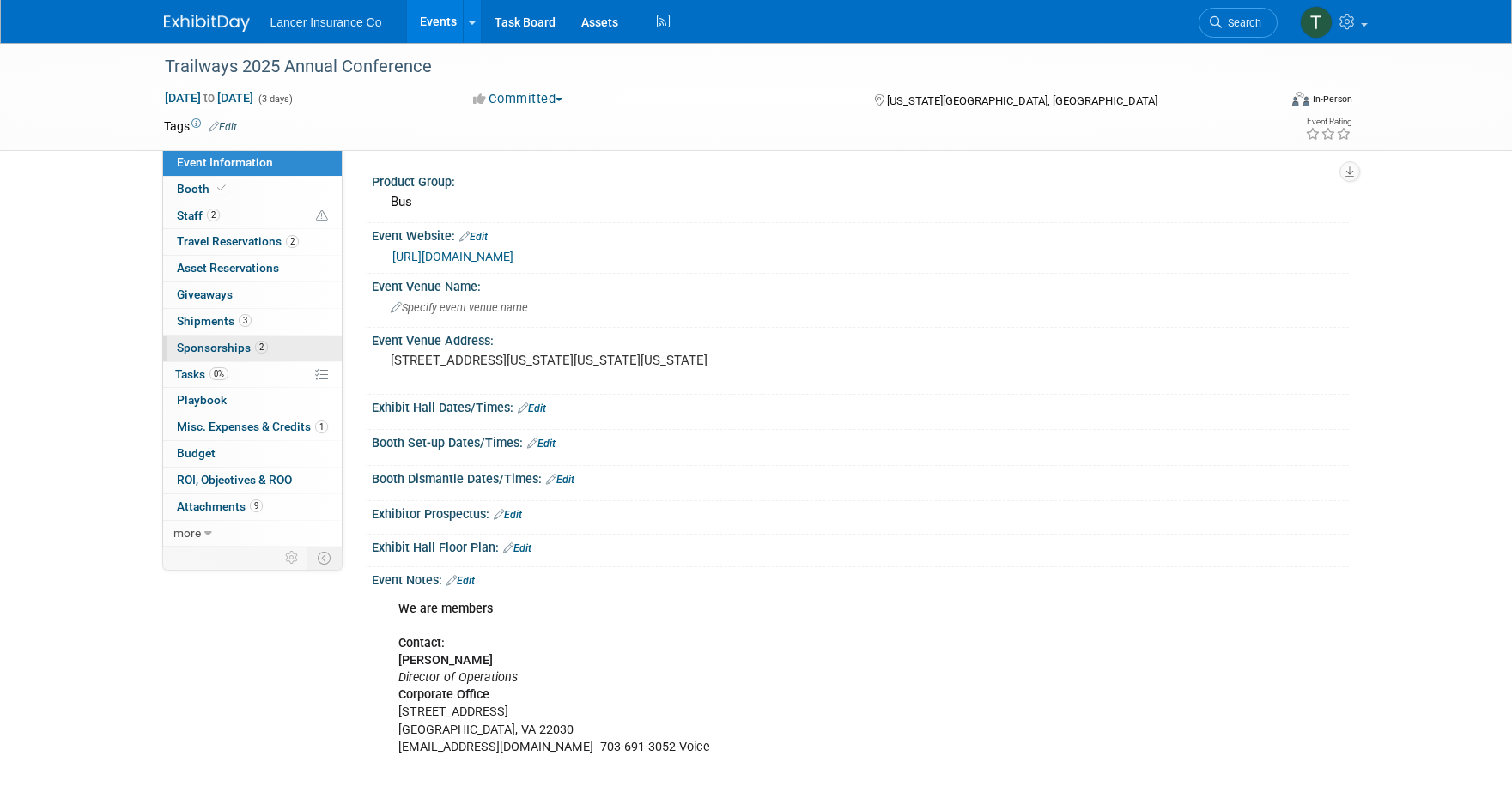
click at [210, 345] on span "Sponsorships 2" at bounding box center [222, 348] width 91 height 14
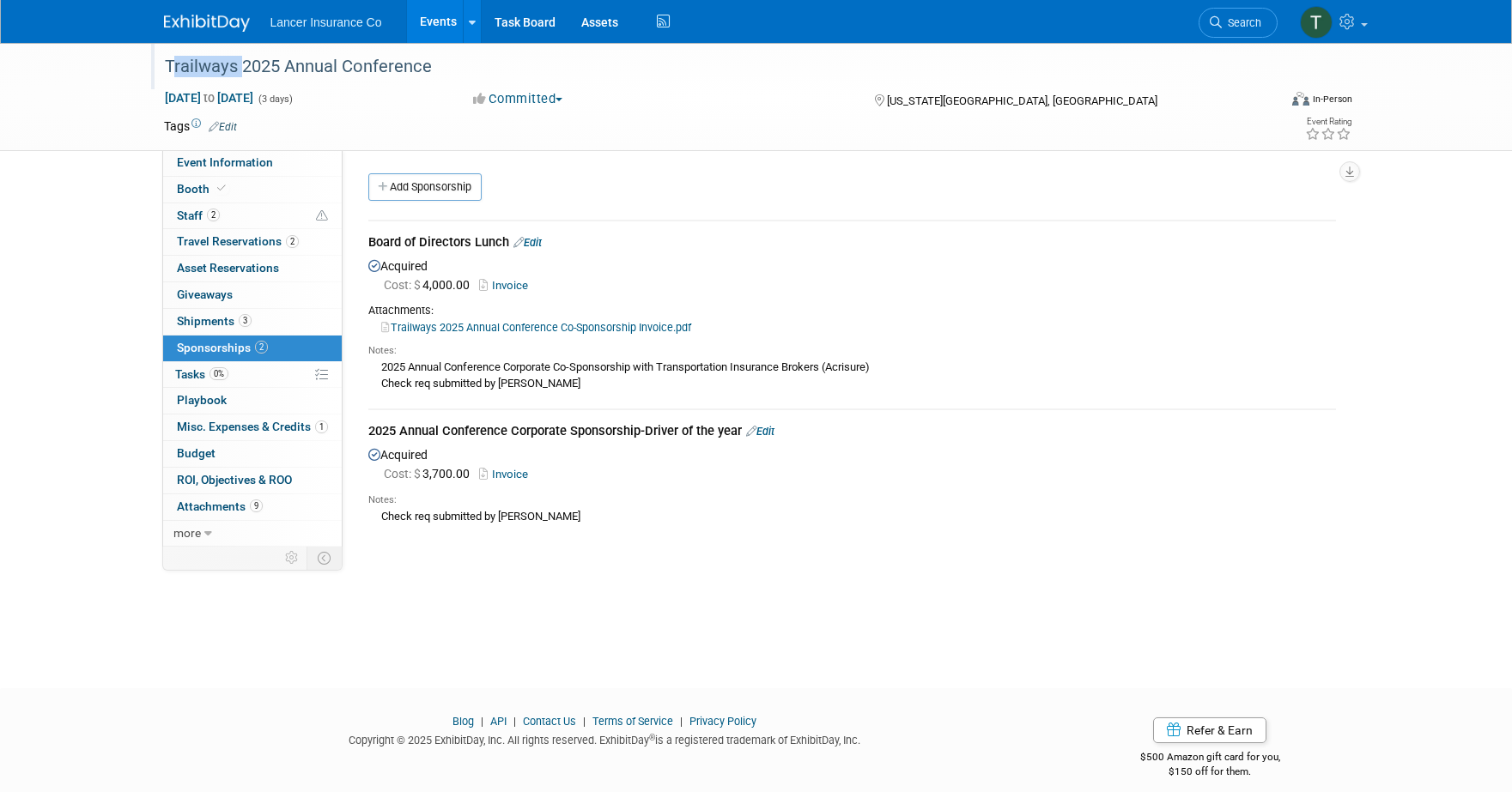
drag, startPoint x: 238, startPoint y: 67, endPoint x: 168, endPoint y: 60, distance: 70.3
click at [168, 60] on div "Trailways 2025 Annual Conference" at bounding box center [705, 67] width 1093 height 31
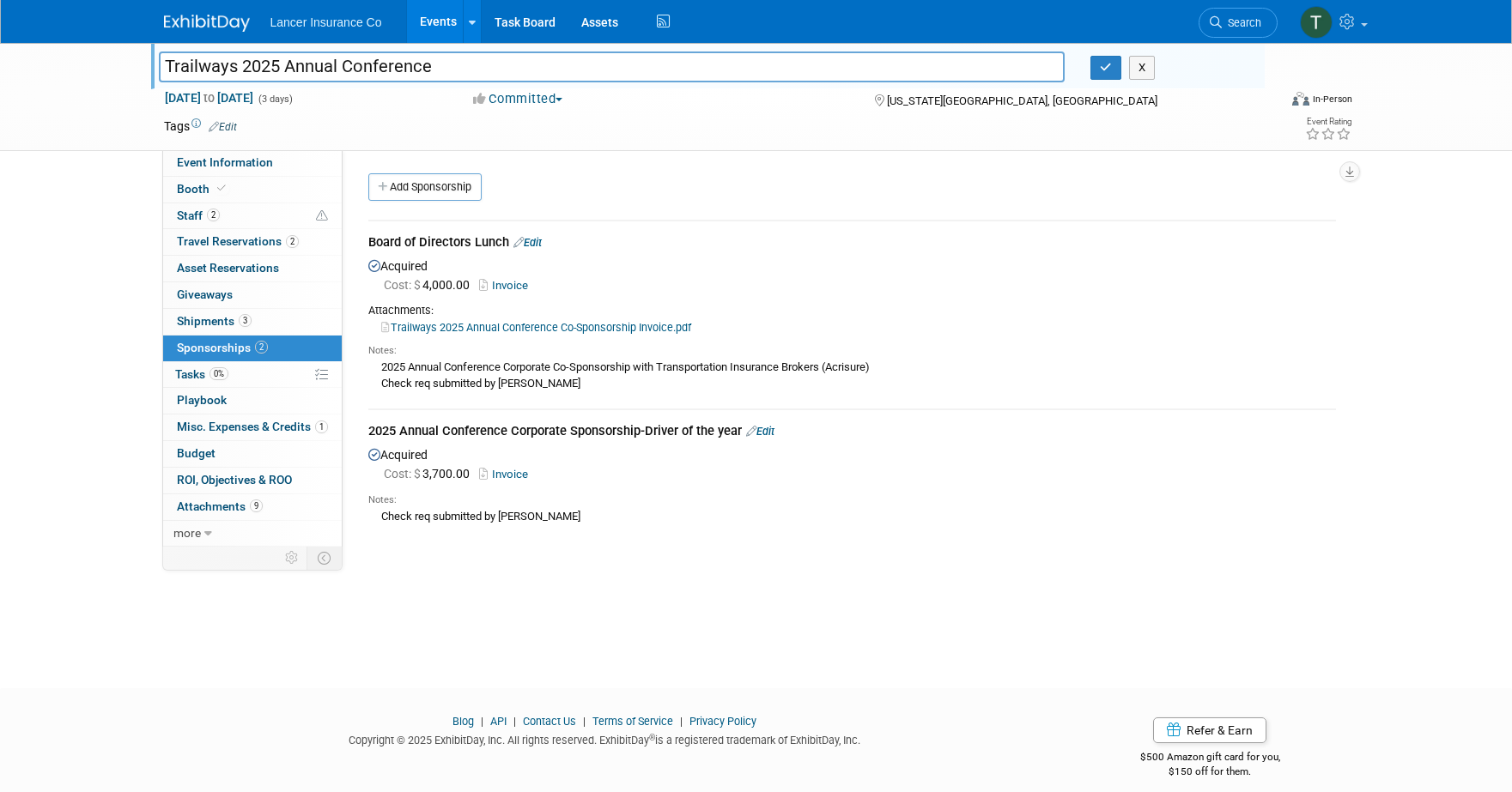
click at [183, 68] on input "Trailways 2025 Annual Conference" at bounding box center [613, 67] width 907 height 30
drag, startPoint x: 236, startPoint y: 69, endPoint x: 164, endPoint y: 63, distance: 72.2
click at [164, 63] on input "Trailways 2025 Annual Conference" at bounding box center [613, 67] width 907 height 30
drag, startPoint x: 509, startPoint y: 243, endPoint x: 367, endPoint y: 243, distance: 142.0
click at [368, 243] on div "Board of Directors Lunch Edit" at bounding box center [852, 244] width 968 height 22
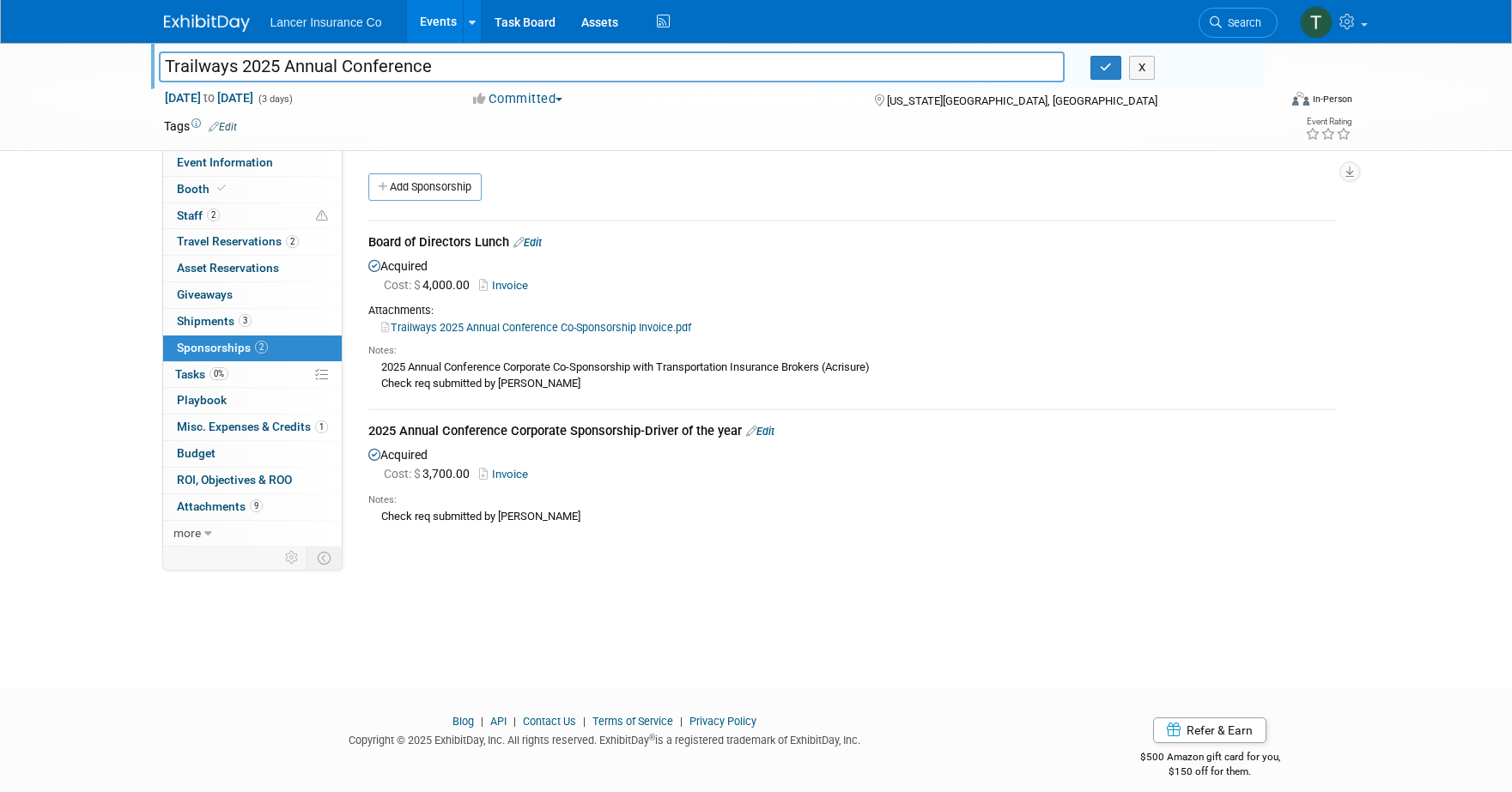
copy div "Board of Directors Lunch"
drag, startPoint x: 559, startPoint y: 370, endPoint x: 882, endPoint y: 374, distance: 323.0
click at [882, 374] on div "2025 Annual Conference Corporate Co-Sponsorship with Transportation Insurance B…" at bounding box center [852, 374] width 968 height 34
copy div "Co-Sponsorship with Transportation Insurance Brokers (Acrisure)"
drag, startPoint x: 371, startPoint y: 240, endPoint x: 486, endPoint y: 250, distance: 115.4
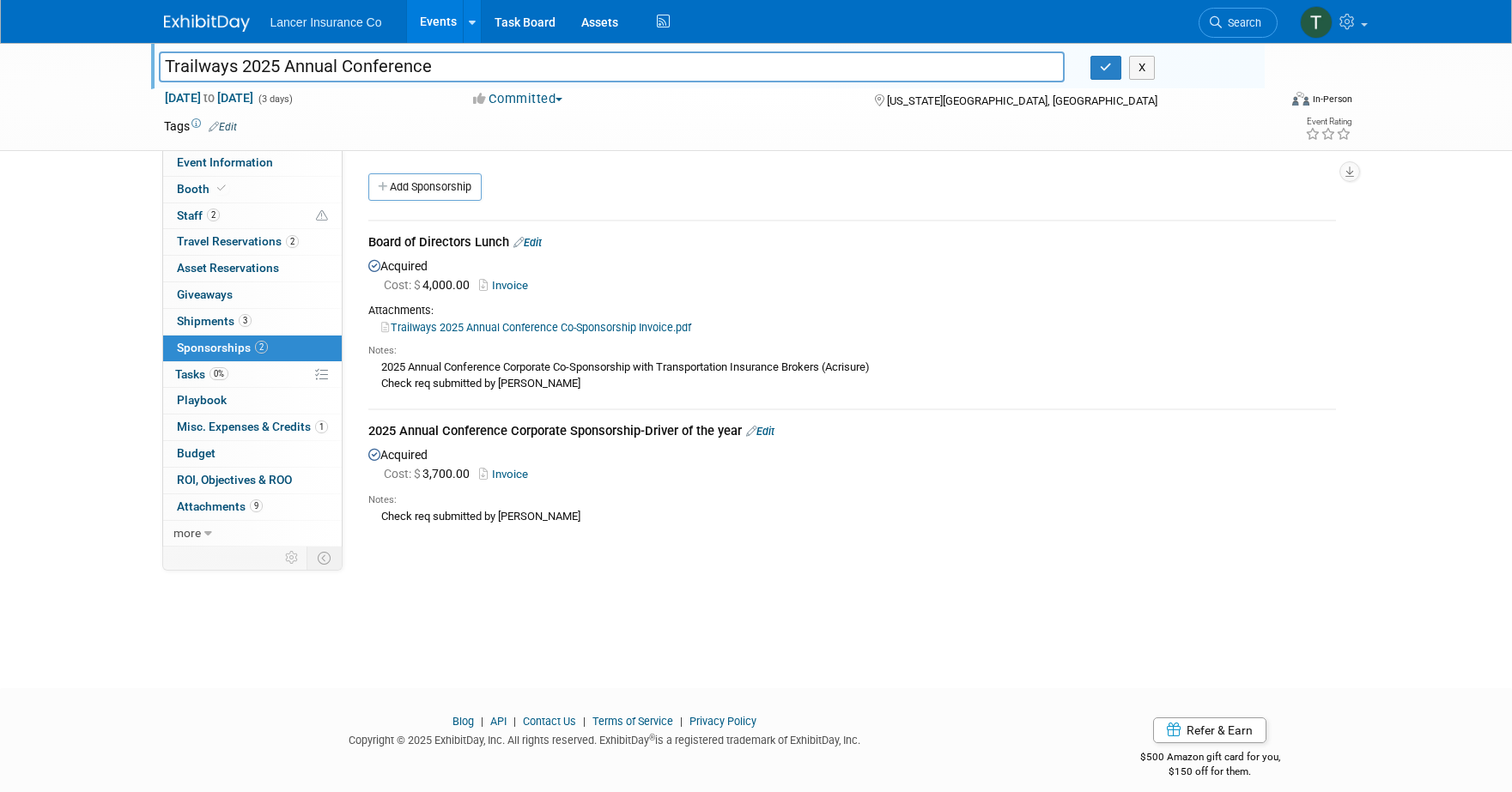
click at [486, 250] on div "Board of Directors Lunch Edit" at bounding box center [852, 244] width 968 height 22
drag, startPoint x: 375, startPoint y: 244, endPoint x: 442, endPoint y: 244, distance: 67.0
click at [442, 244] on div "Board of Directors Lunch Edit" at bounding box center [852, 244] width 968 height 22
click at [375, 241] on div "Board of Directors Lunch Edit" at bounding box center [852, 244] width 968 height 22
drag, startPoint x: 369, startPoint y: 241, endPoint x: 515, endPoint y: 239, distance: 146.0
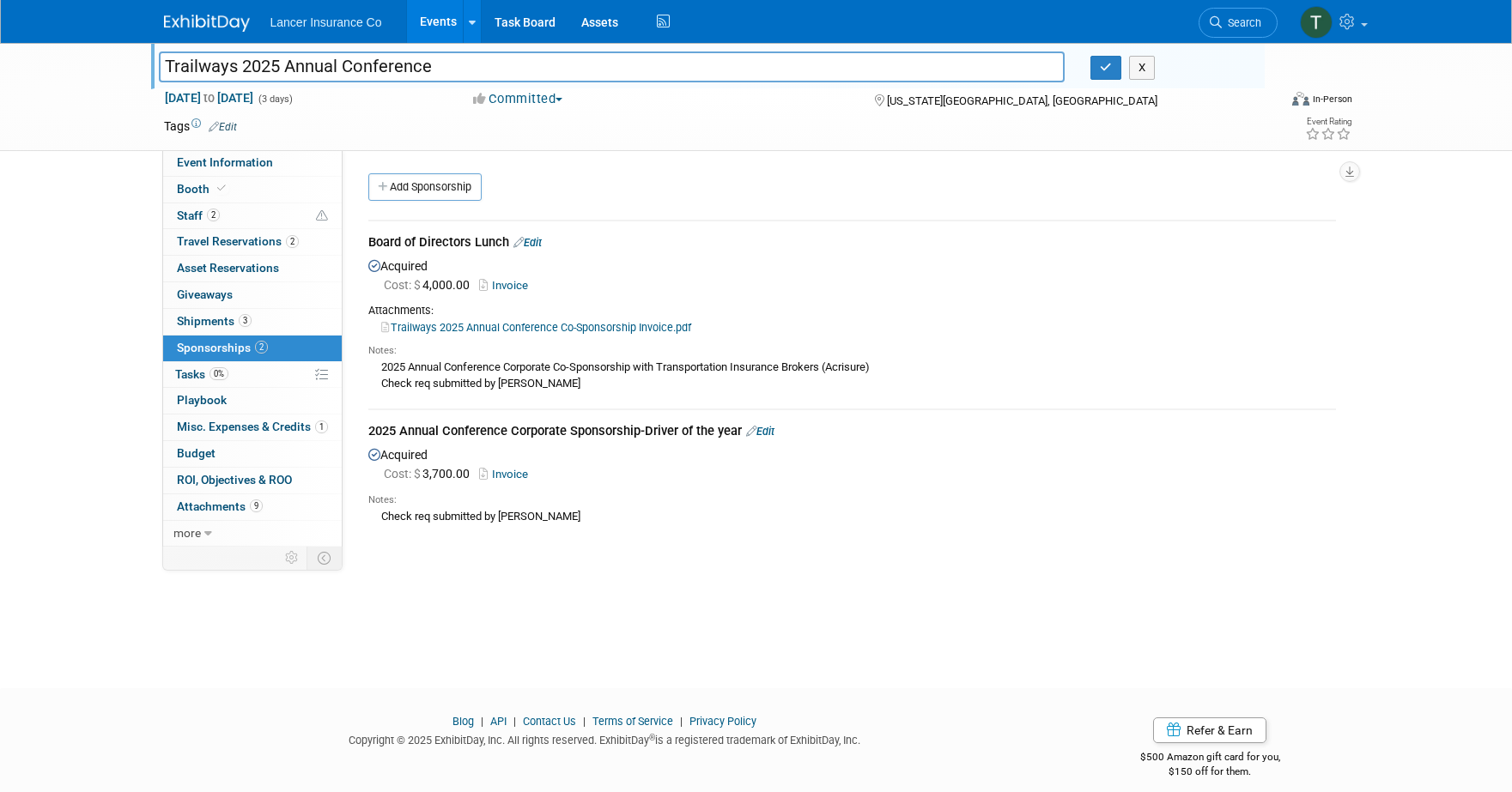
click at [516, 239] on div "Board of Directors Lunch Edit" at bounding box center [852, 244] width 968 height 22
copy div "Board of Directors Lunch"
click at [516, 331] on link "Trailways 2025 Annual Conference Co-Sponsorship Invoice.pdf" at bounding box center [536, 327] width 310 height 13
drag, startPoint x: 406, startPoint y: 433, endPoint x: 707, endPoint y: 432, distance: 301.0
click at [707, 432] on div "2025 Annual Conference Corporate Sponsorship-Driver of the year Edit" at bounding box center [852, 433] width 968 height 22
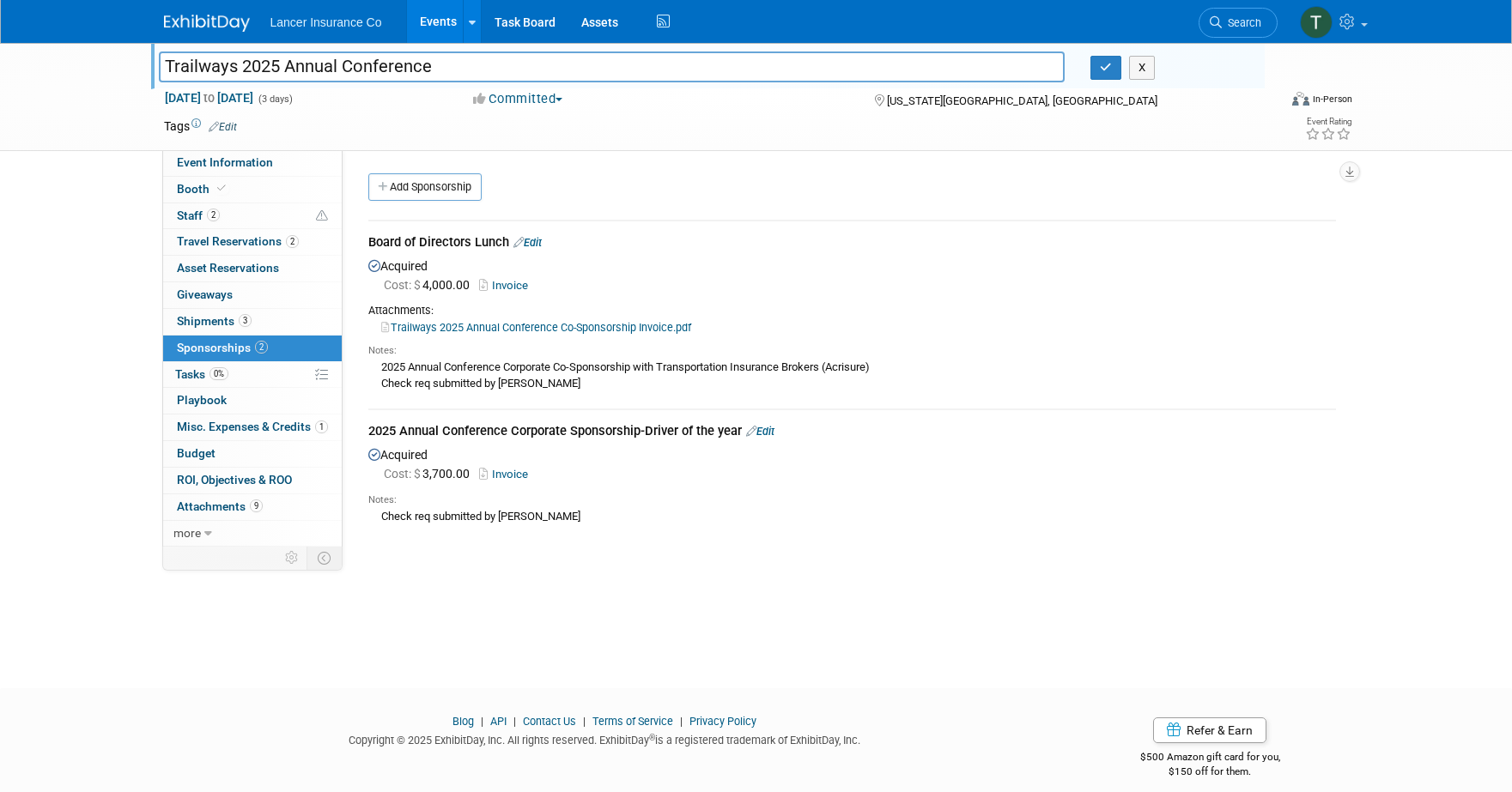
click at [643, 431] on div "2025 Annual Conference Corporate Sponsorship-Driver of the year Edit" at bounding box center [852, 433] width 968 height 22
drag, startPoint x: 644, startPoint y: 431, endPoint x: 741, endPoint y: 429, distance: 97.0
click at [741, 429] on div "2025 Annual Conference Corporate Sponsorship-Driver of the year Edit" at bounding box center [852, 433] width 968 height 22
copy div "Driver of the year"
click at [183, 212] on span "Staff 2" at bounding box center [199, 216] width 43 height 14
